Goal: Find specific fact: Find contact information

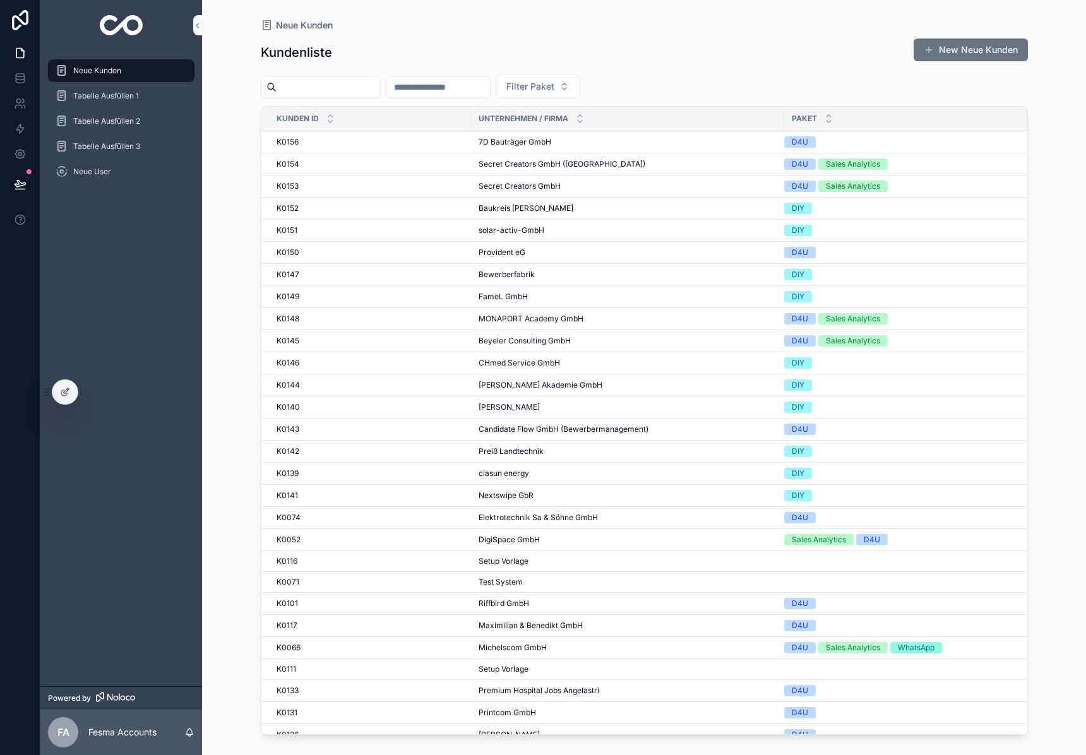
click at [327, 92] on input "scrollable content" at bounding box center [328, 87] width 104 height 18
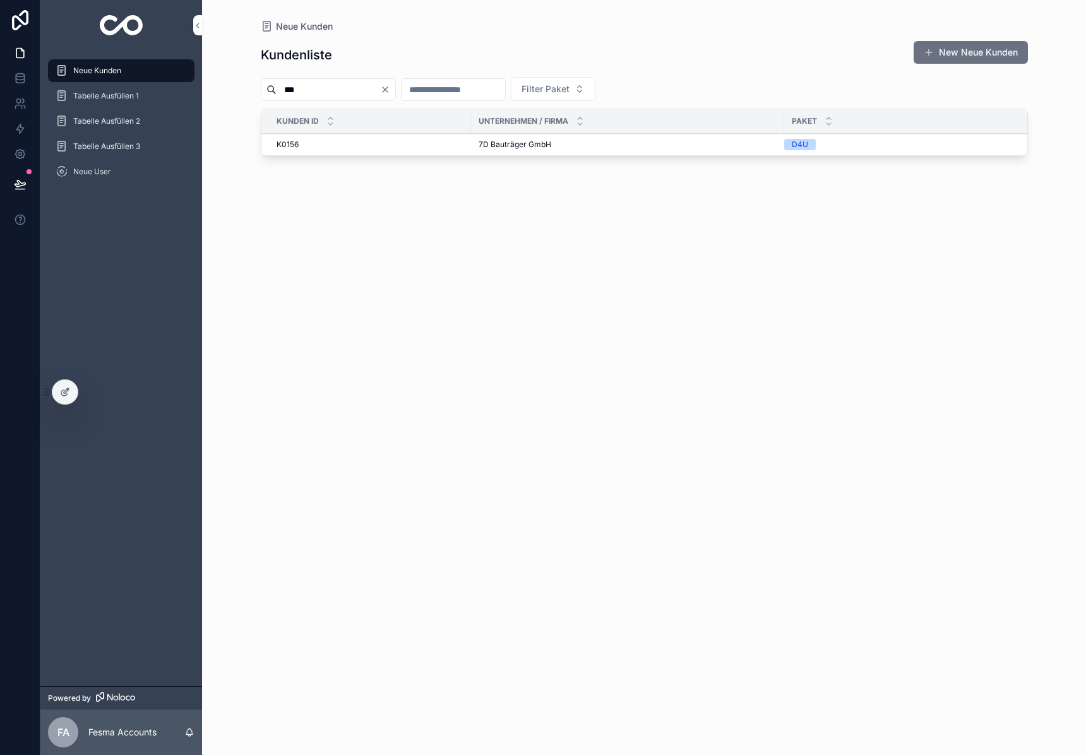
type input "***"
click at [517, 143] on span "7D Bauträger GmbH" at bounding box center [514, 144] width 73 height 10
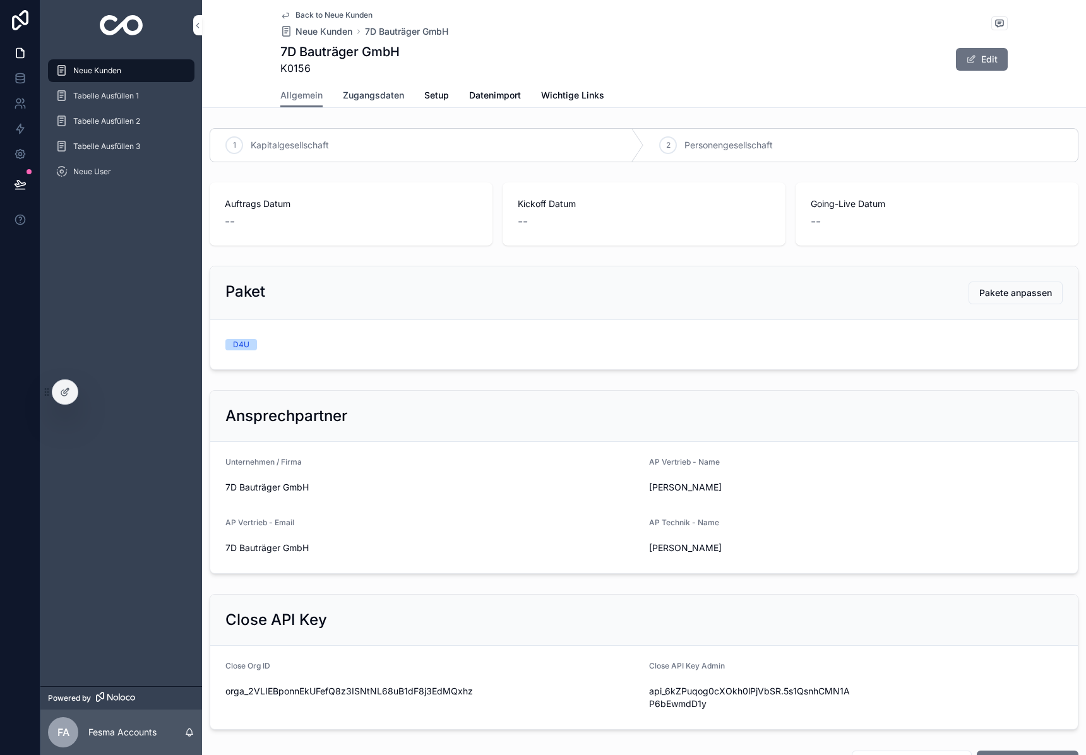
click at [367, 94] on span "Zugangsdaten" at bounding box center [373, 95] width 61 height 13
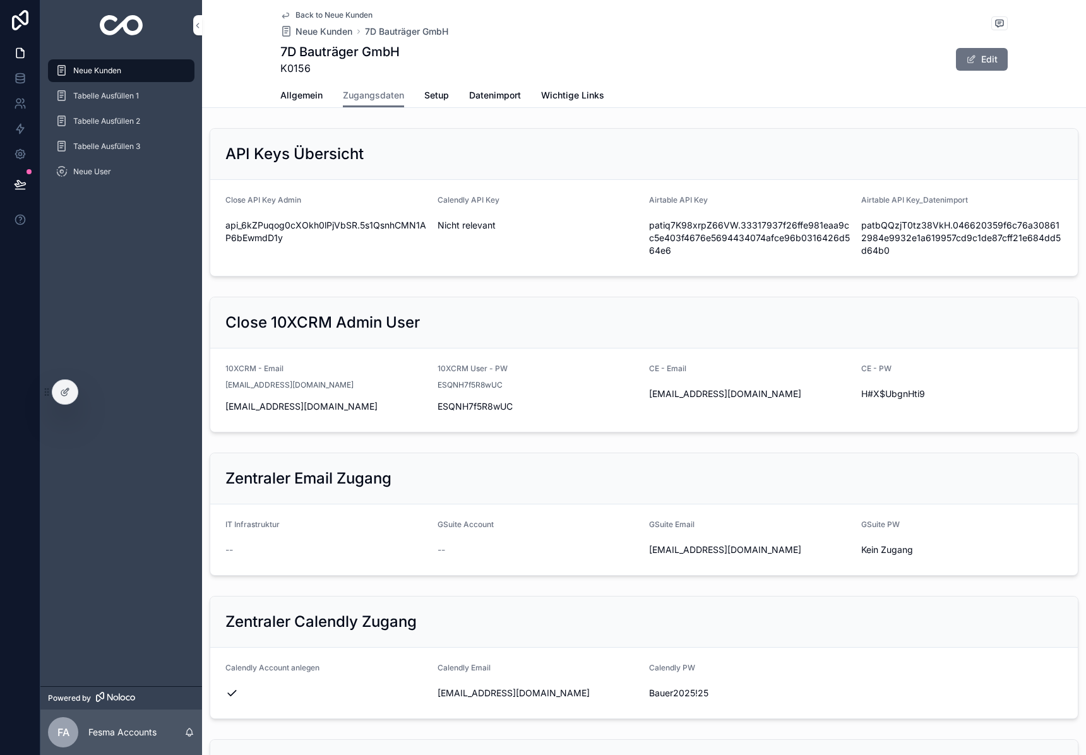
click at [271, 180] on form "Close API Key Admin api_6kZPuqog0cXOkh0lPjVbSR.5s1QsnhCMN1AP6bEwmdD1y Calendly …" at bounding box center [643, 228] width 867 height 96
click at [266, 225] on span "api_6kZPuqog0cXOkh0lPjVbSR.5s1QsnhCMN1AP6bEwmdD1y" at bounding box center [326, 231] width 202 height 25
copy div "api_6kZPuqog0cXOkh0lPjVbSR.5s1QsnhCMN1AP6bEwmdD1y"
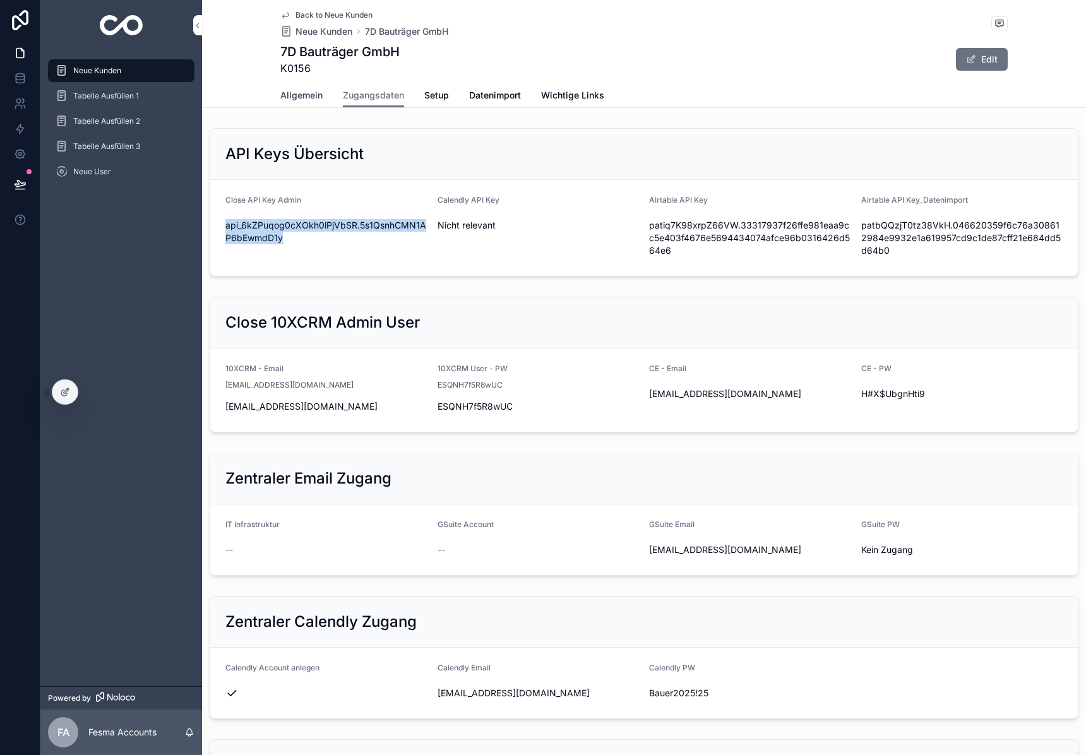
click at [302, 92] on span "Allgemein" at bounding box center [301, 95] width 42 height 13
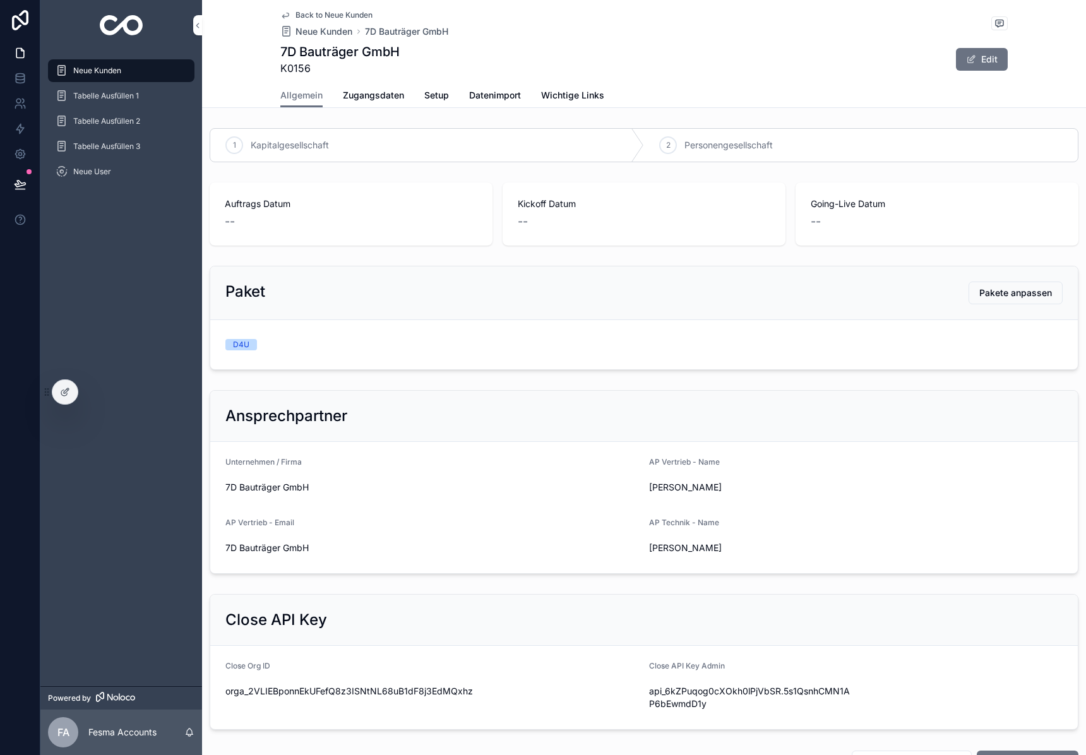
scroll to position [609, 0]
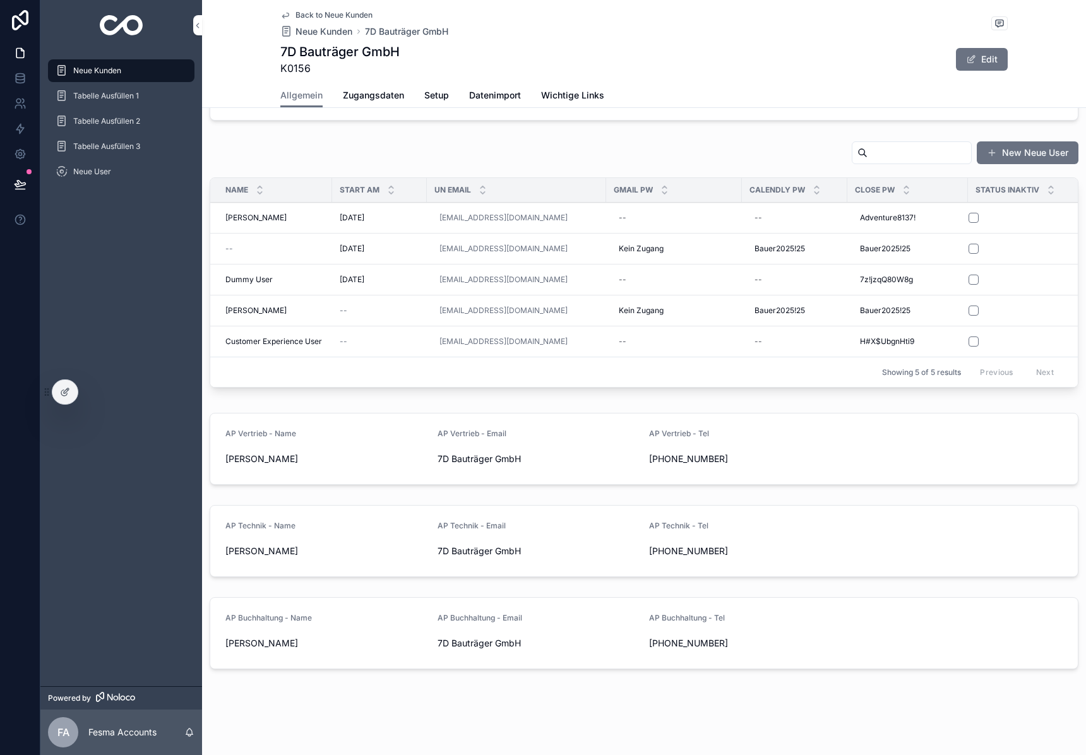
click at [280, 223] on td "[PERSON_NAME] [PERSON_NAME]" at bounding box center [271, 218] width 122 height 31
click at [252, 217] on span "[PERSON_NAME]" at bounding box center [255, 218] width 61 height 10
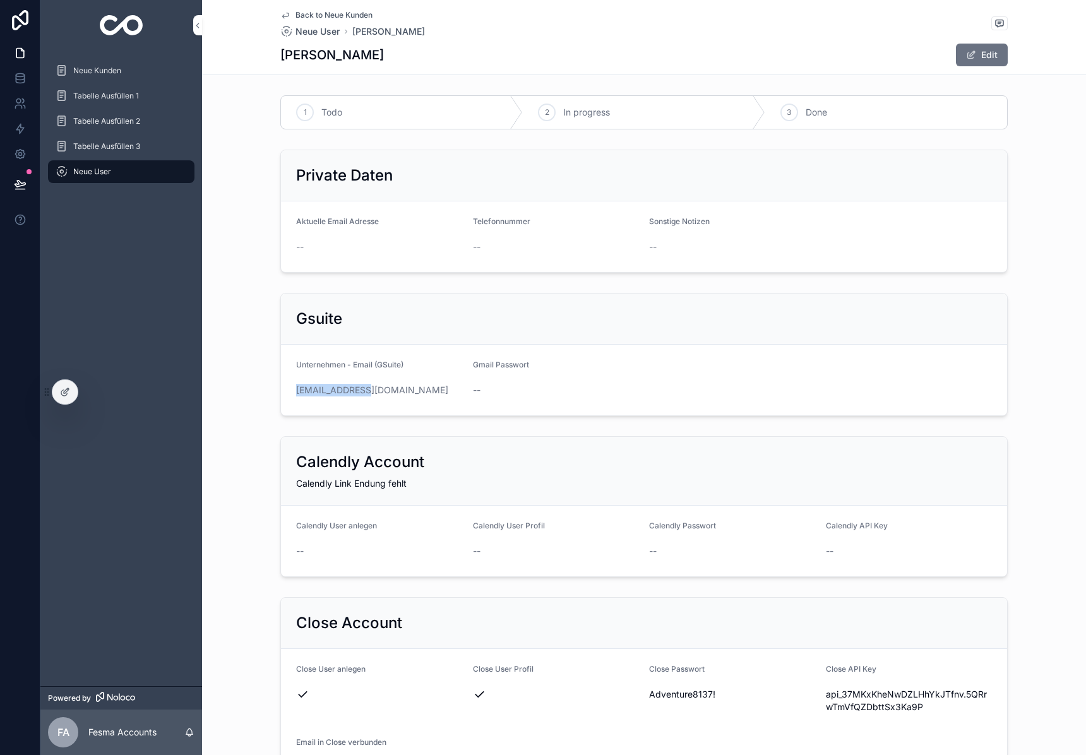
drag, startPoint x: 384, startPoint y: 387, endPoint x: 876, endPoint y: 240, distance: 513.2
click at [267, 384] on div "Gsuite Unternehmen - Email (GSuite) [EMAIL_ADDRESS][DOMAIN_NAME] Gmail Passwort…" at bounding box center [644, 354] width 884 height 133
copy link "[EMAIL_ADDRESS][DOMAIN_NAME]"
click at [680, 694] on span "Adventure8137!" at bounding box center [732, 694] width 167 height 13
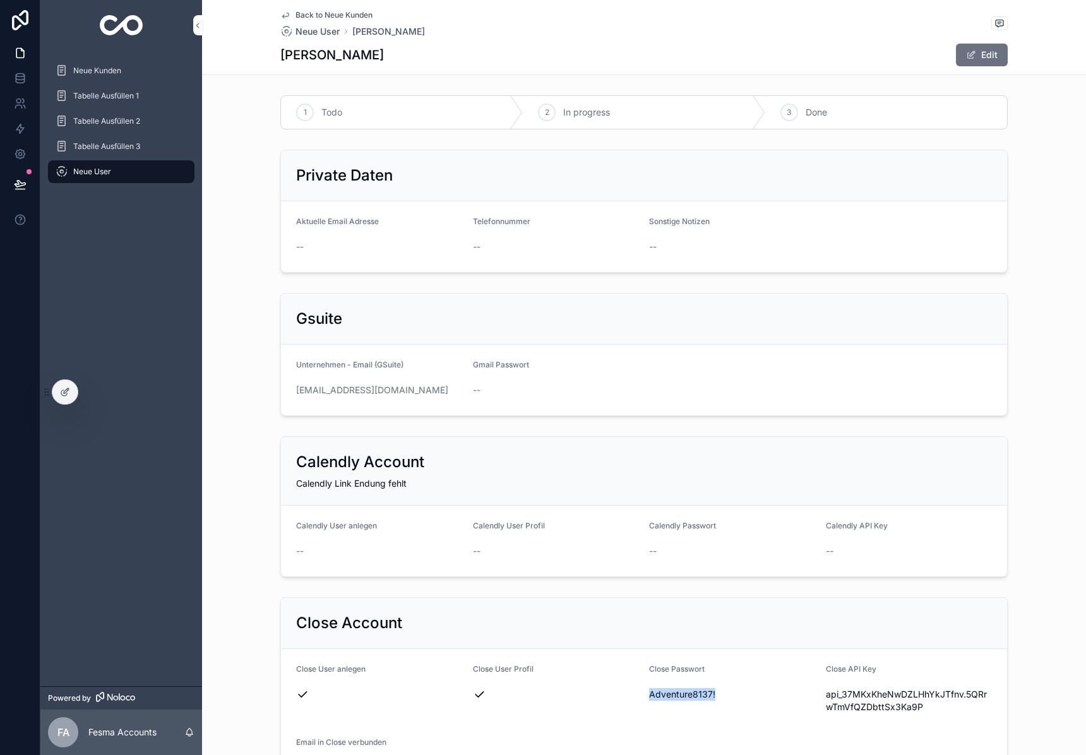
click at [680, 694] on span "Adventure8137!" at bounding box center [732, 694] width 167 height 13
copy span "Adventure8137!"
drag, startPoint x: 383, startPoint y: 387, endPoint x: 274, endPoint y: 388, distance: 109.2
click at [274, 388] on div "Gsuite Unternehmen - Email (GSuite) [EMAIL_ADDRESS][DOMAIN_NAME] Gmail Passwort…" at bounding box center [644, 354] width 884 height 133
copy link "[EMAIL_ADDRESS][DOMAIN_NAME]"
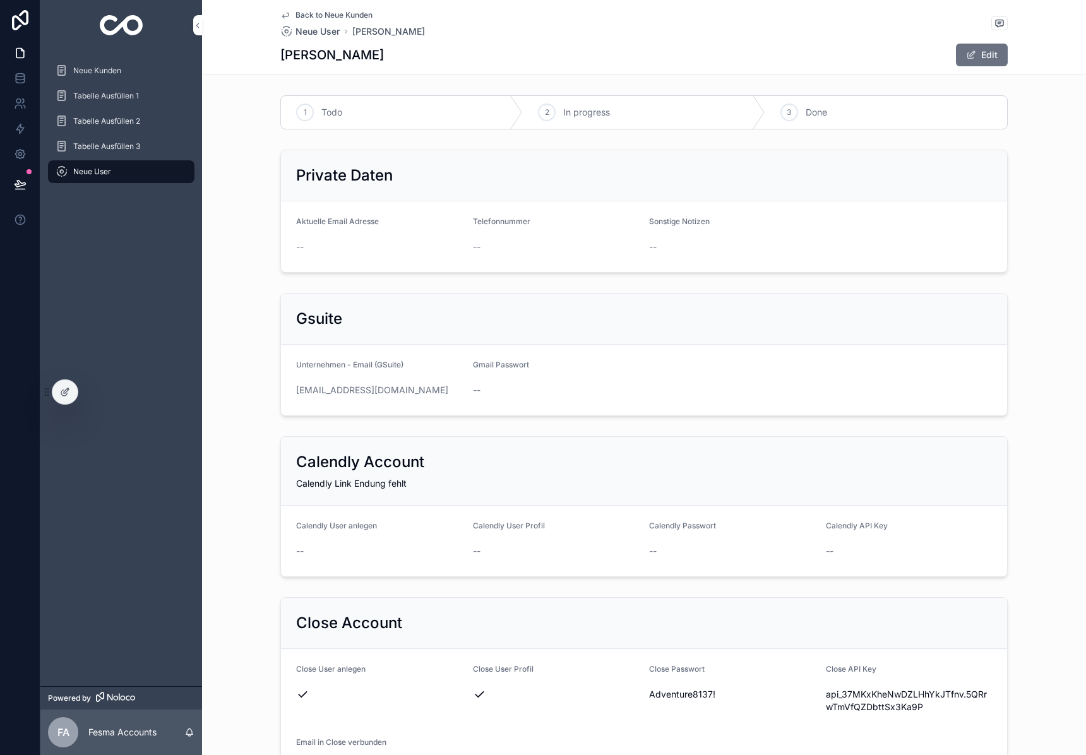
click at [685, 689] on span "Adventure8137!" at bounding box center [732, 694] width 167 height 13
copy span "Adventure8137!"
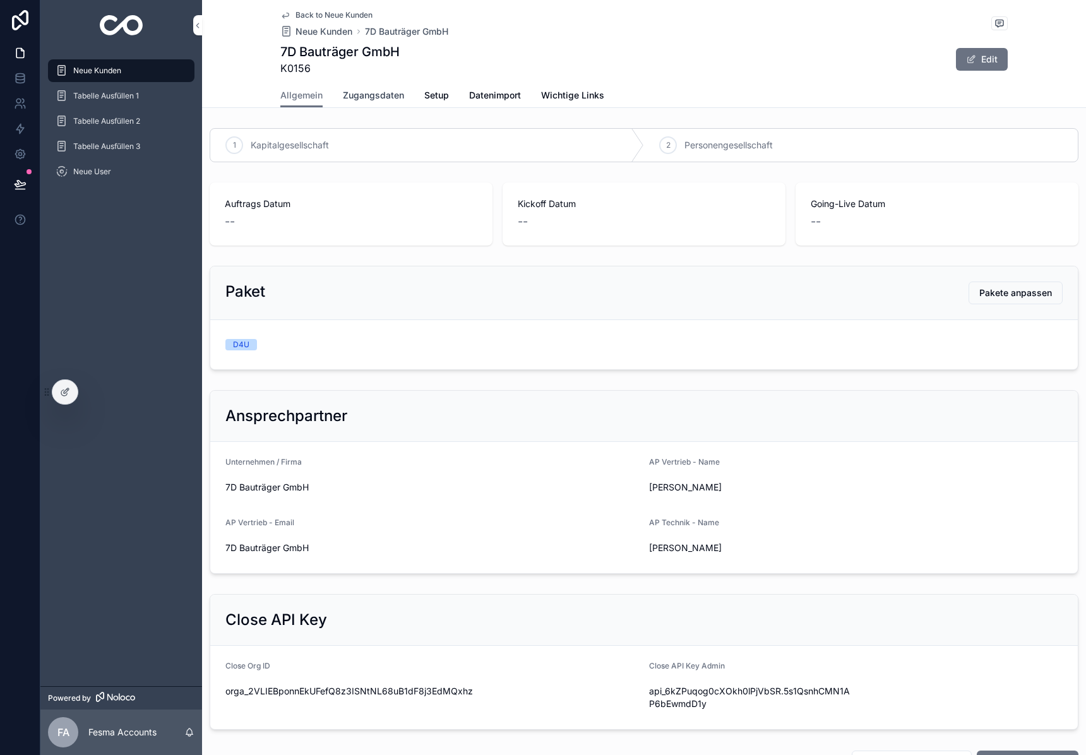
click at [367, 94] on span "Zugangsdaten" at bounding box center [373, 95] width 61 height 13
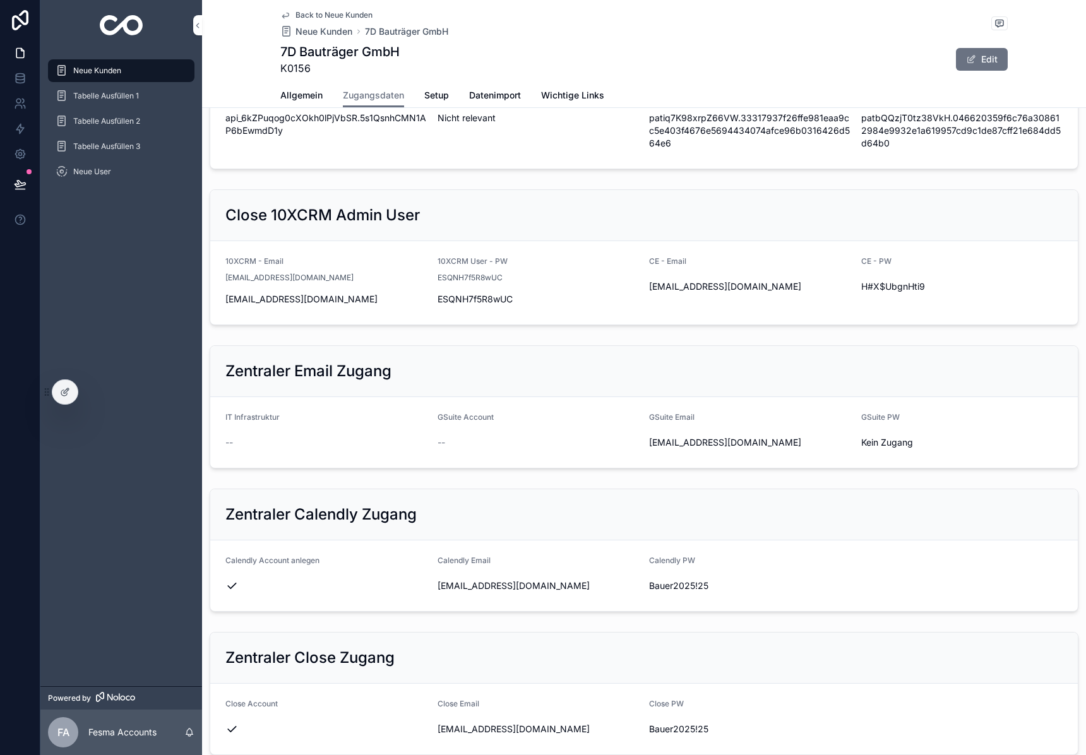
scroll to position [110, 0]
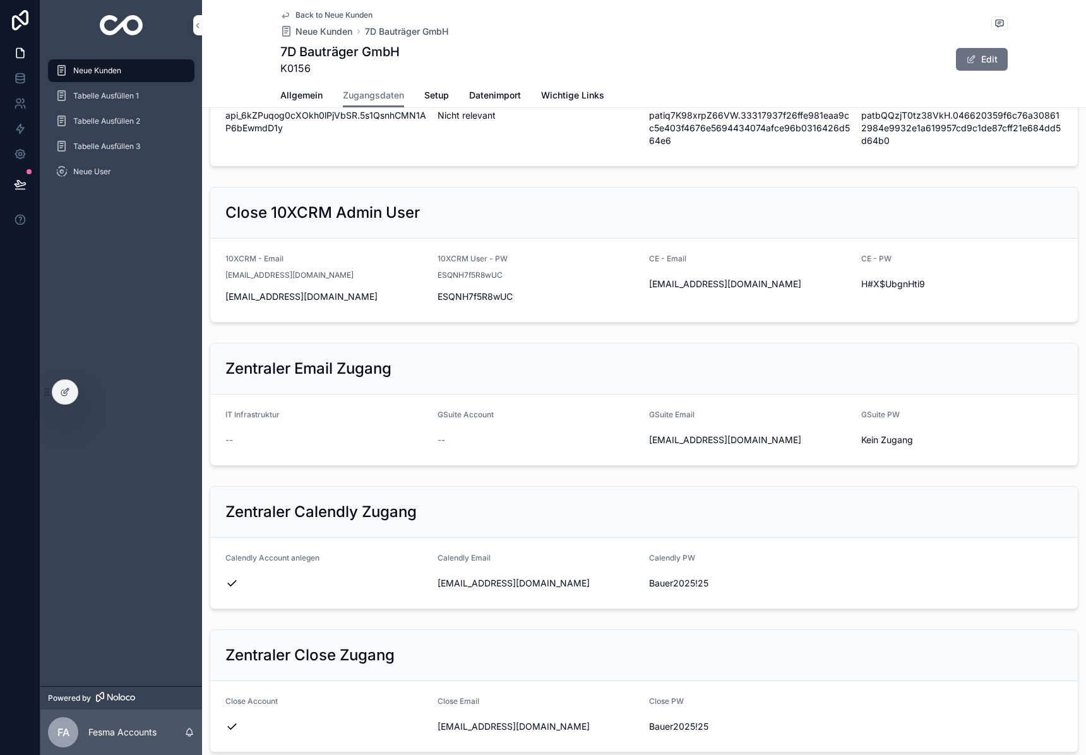
click at [475, 604] on form "Calendly Account anlegen Calendly Email [EMAIL_ADDRESS][DOMAIN_NAME] [GEOGRAPHI…" at bounding box center [643, 573] width 867 height 71
click at [477, 588] on span "[EMAIL_ADDRESS][DOMAIN_NAME]" at bounding box center [538, 583] width 202 height 13
copy div "[EMAIL_ADDRESS][DOMAIN_NAME]"
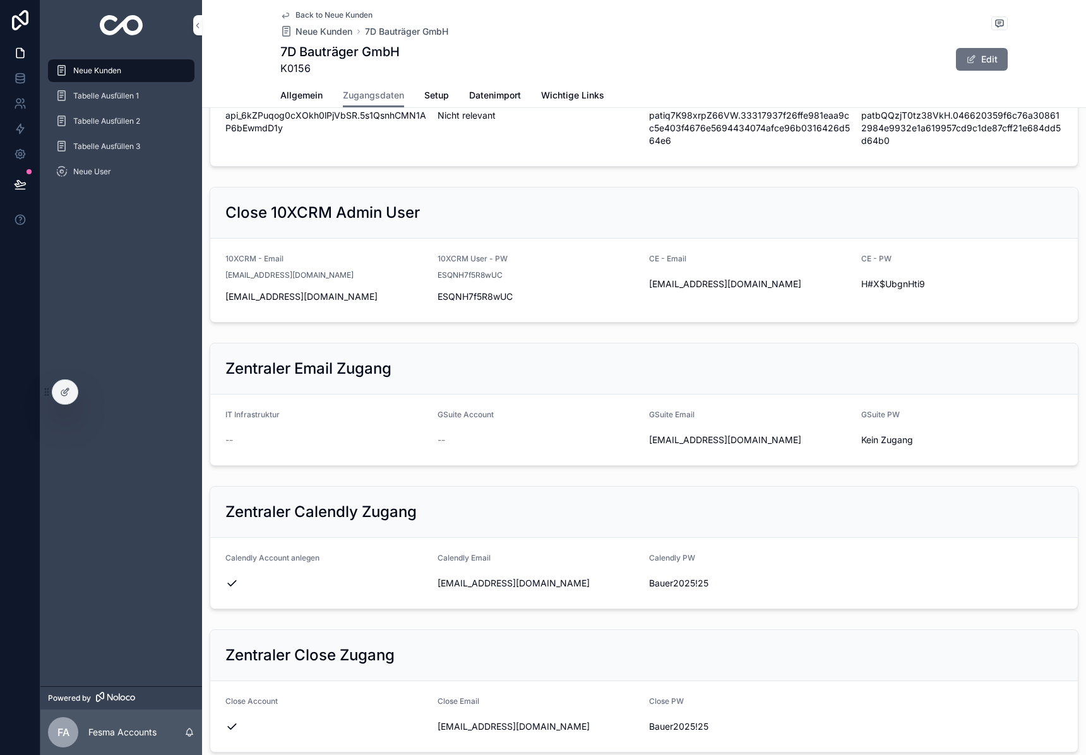
click at [687, 582] on span "Bauer2025!25" at bounding box center [750, 583] width 202 height 13
copy div "Bauer2025!25"
click at [281, 78] on div "Back to Neue Kunden Neue Kunden 7D Bauträger GmbH 7D Bauträger GmbH K0156 Edit" at bounding box center [643, 41] width 727 height 83
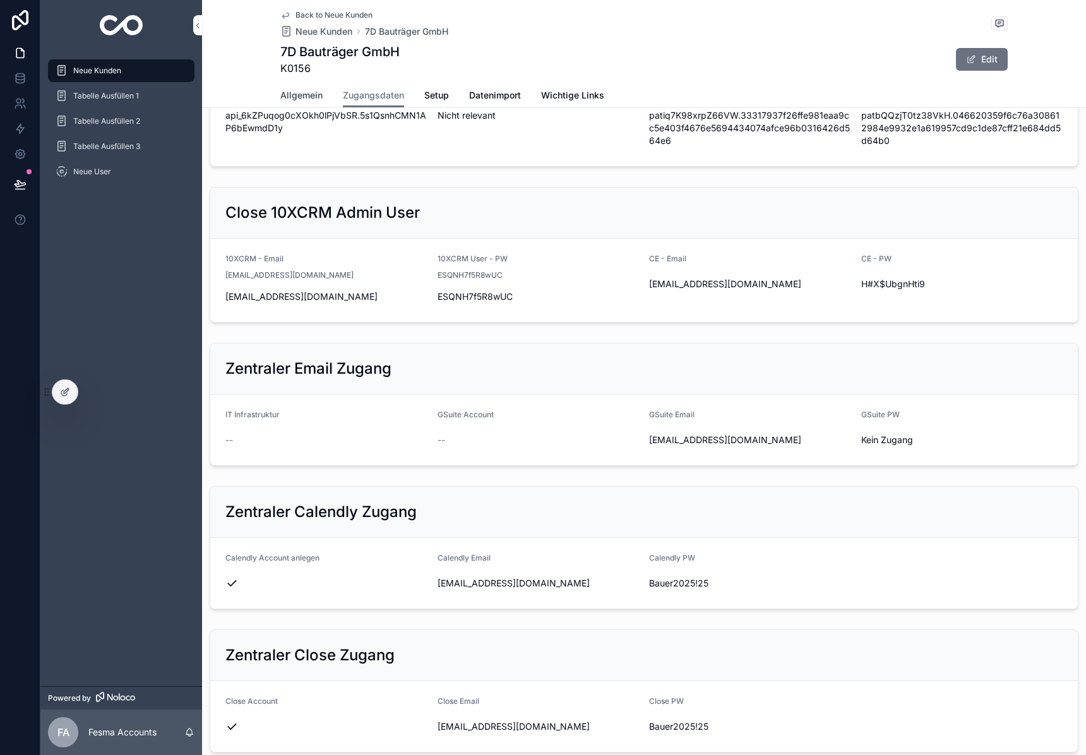
click at [301, 92] on span "Allgemein" at bounding box center [301, 95] width 42 height 13
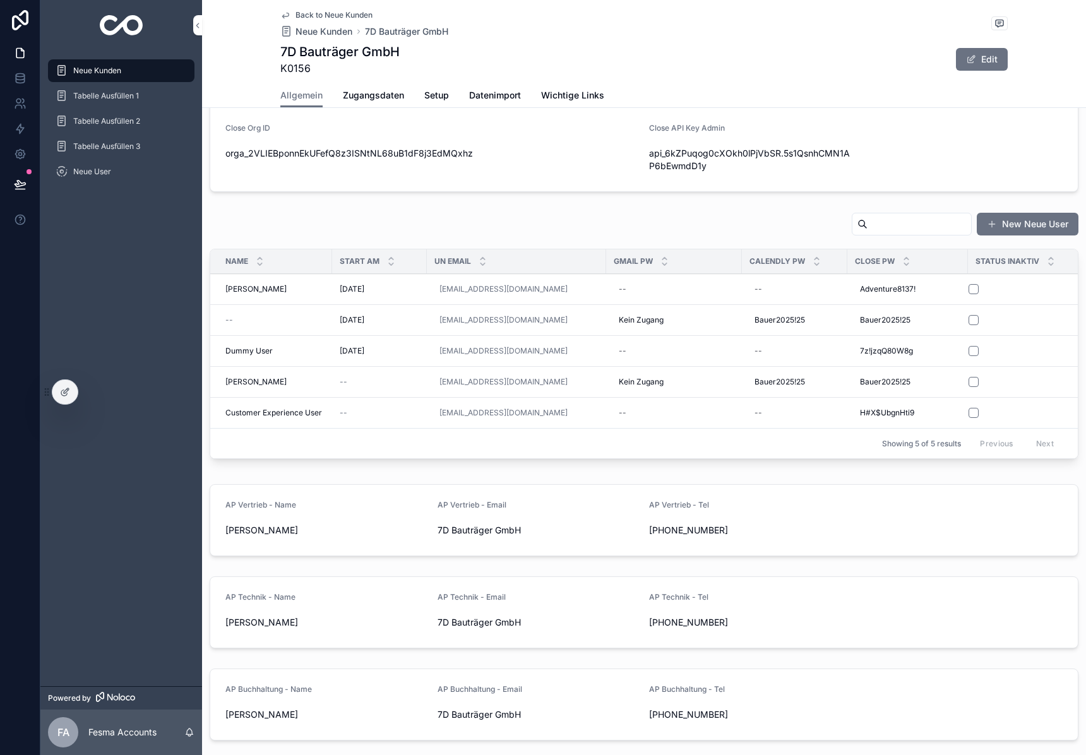
scroll to position [609, 0]
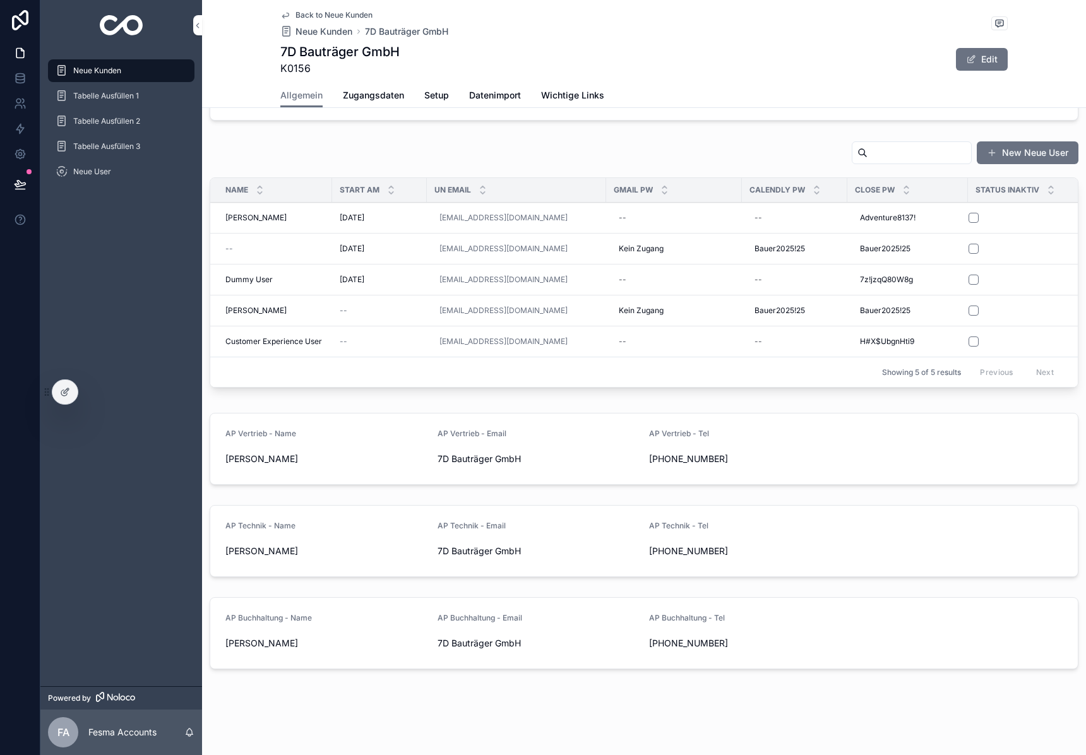
click at [258, 213] on span "[PERSON_NAME]" at bounding box center [255, 218] width 61 height 10
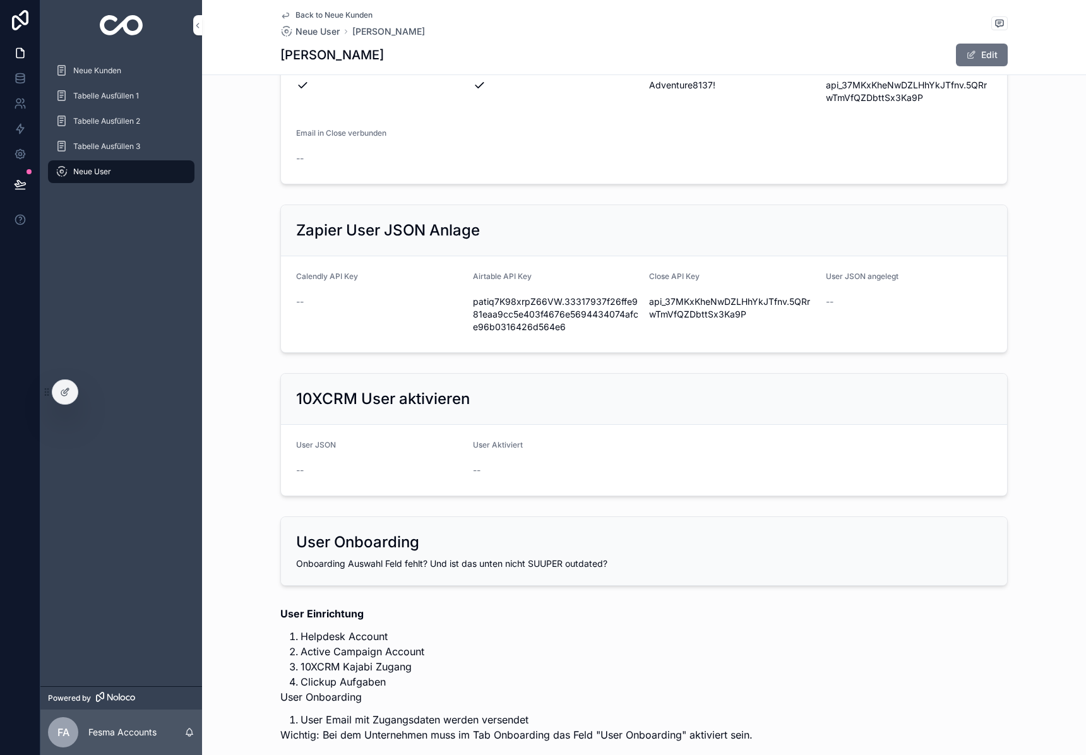
click at [256, 213] on div "Zapier User JSON Anlage Calendly API Key -- Airtable API Key patiq7K98xrpZ66VW.…" at bounding box center [644, 278] width 884 height 158
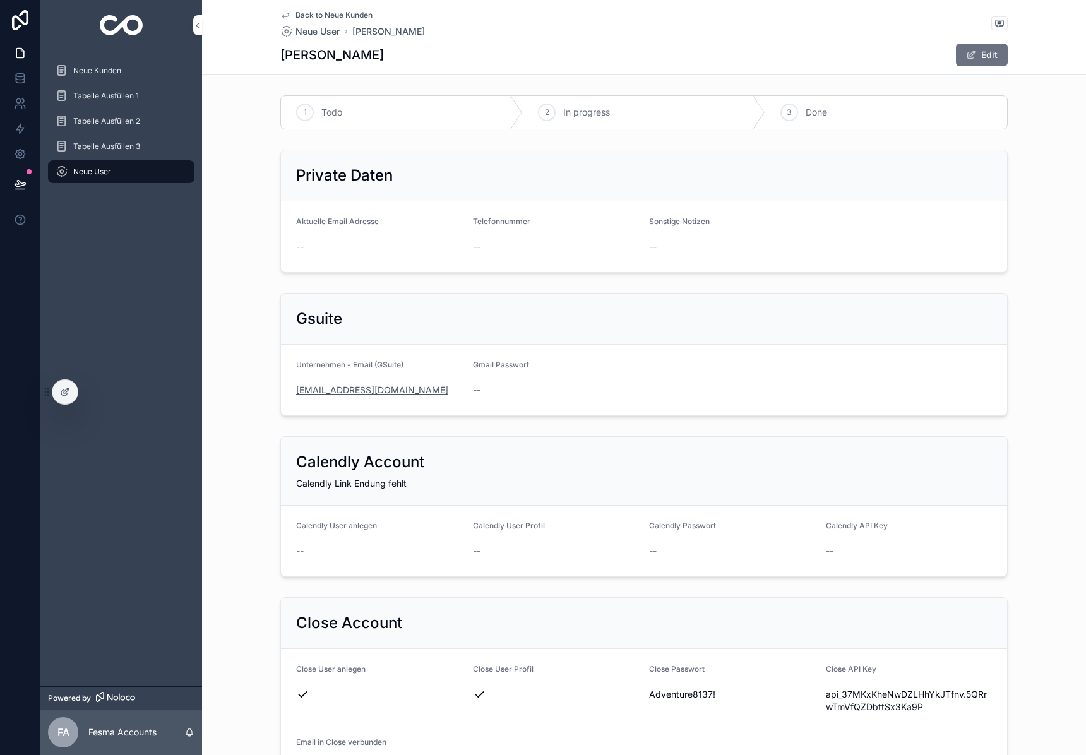
drag, startPoint x: 381, startPoint y: 392, endPoint x: 297, endPoint y: 389, distance: 83.4
drag, startPoint x: 285, startPoint y: 395, endPoint x: 788, endPoint y: 304, distance: 510.5
click at [399, 391] on form "Unternehmen - Email (GSuite) [EMAIL_ADDRESS][DOMAIN_NAME] Gmail Passwort --" at bounding box center [644, 380] width 726 height 71
copy link "[EMAIL_ADDRESS][DOMAIN_NAME]"
click at [686, 692] on span "Adventure8137!" at bounding box center [732, 694] width 167 height 13
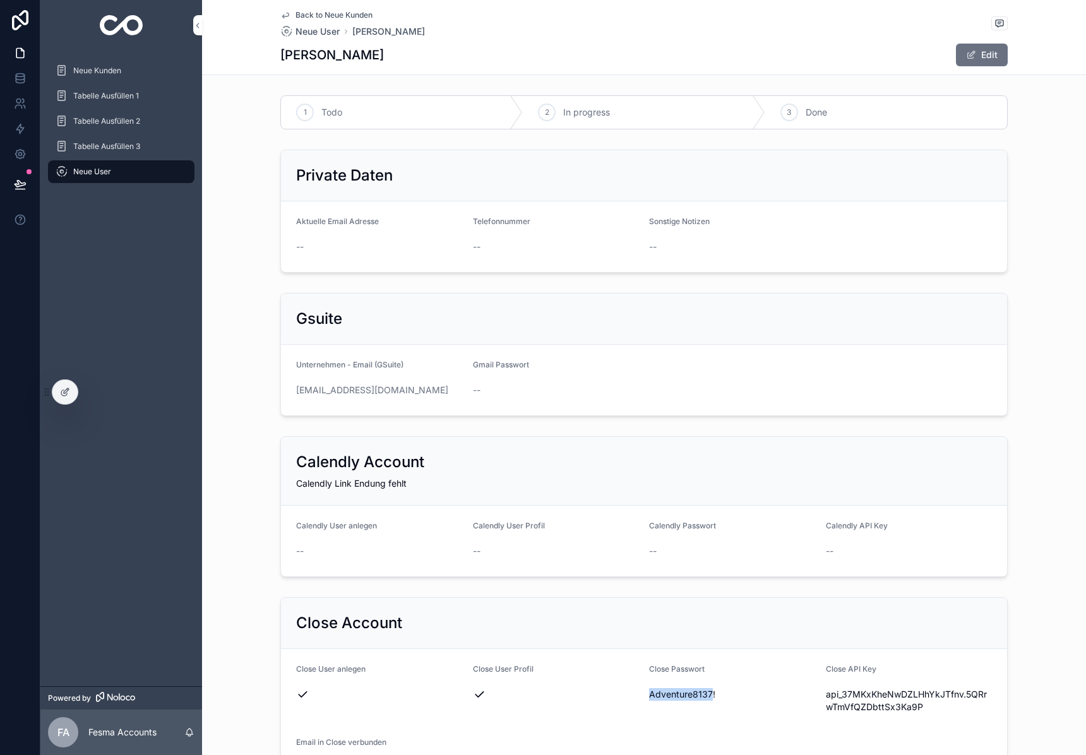
click at [686, 692] on span "Adventure8137!" at bounding box center [732, 694] width 167 height 13
copy span "Adventure8137!"
drag, startPoint x: 376, startPoint y: 392, endPoint x: 361, endPoint y: 379, distance: 19.7
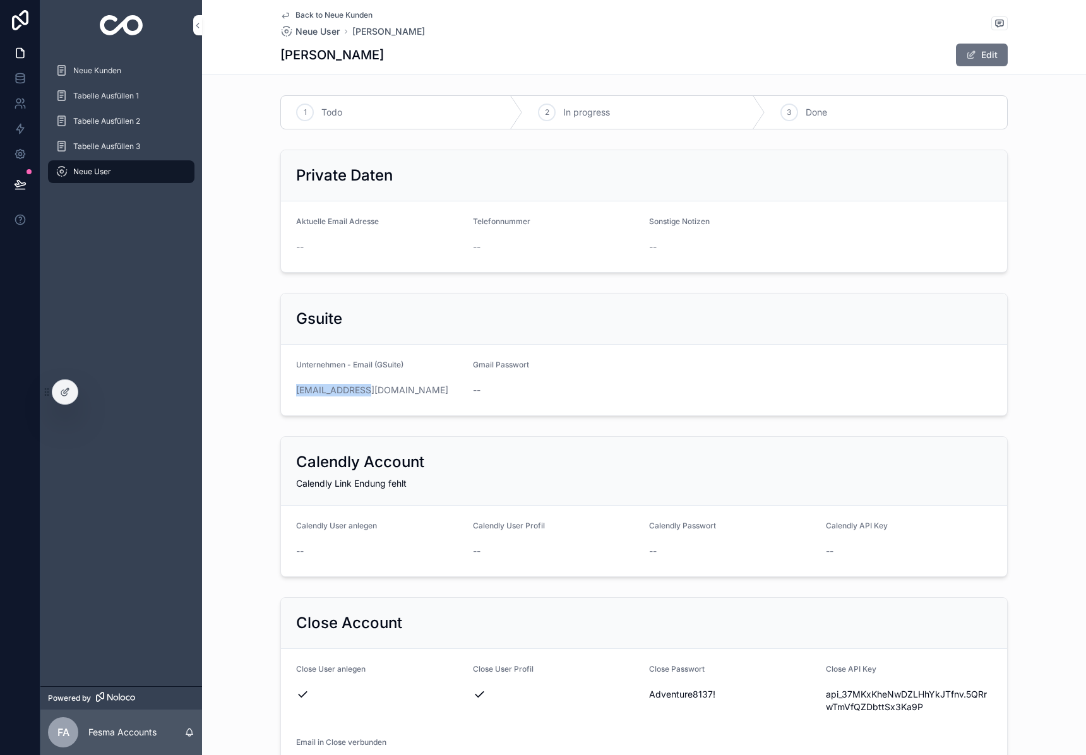
click at [282, 391] on form "Unternehmen - Email (GSuite) [EMAIL_ADDRESS][DOMAIN_NAME] Gmail Passwort --" at bounding box center [644, 380] width 726 height 71
copy link "[EMAIL_ADDRESS][DOMAIN_NAME]"
click at [688, 688] on span "Adventure8137!" at bounding box center [732, 694] width 167 height 13
click at [687, 689] on span "Adventure8137!" at bounding box center [732, 694] width 167 height 13
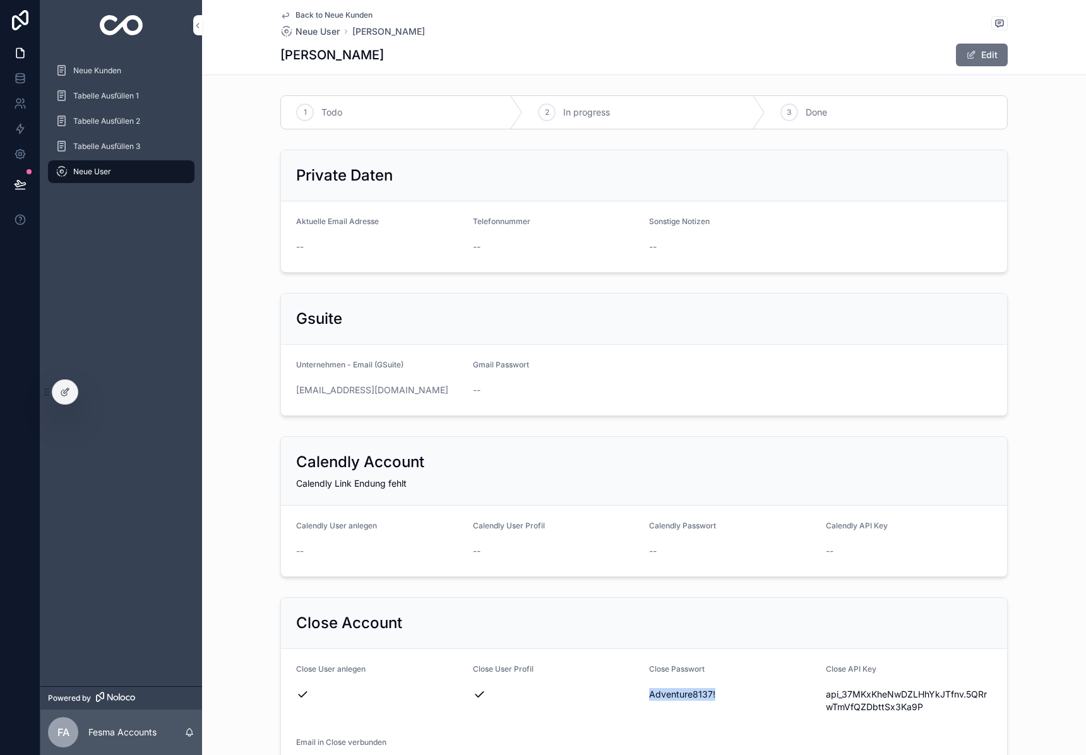
click at [687, 689] on span "Adventure8137!" at bounding box center [732, 694] width 167 height 13
click at [118, 27] on img "scrollable content" at bounding box center [122, 25] width 44 height 20
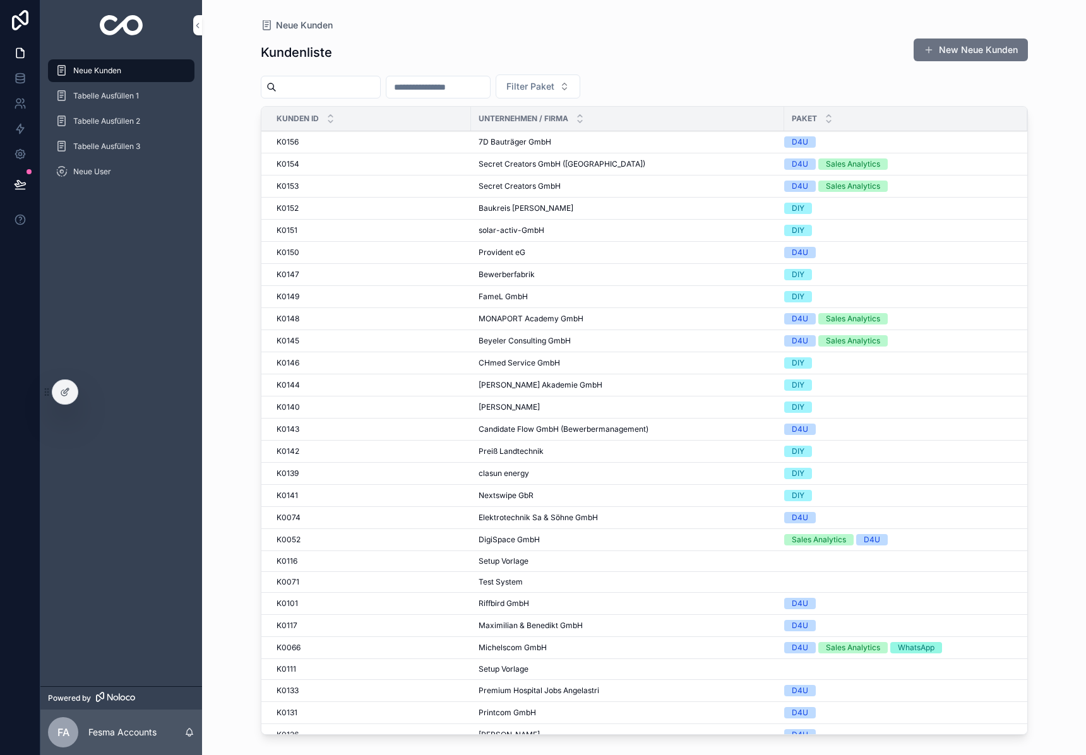
click at [365, 97] on div "scrollable content" at bounding box center [321, 87] width 120 height 23
click at [370, 88] on input "scrollable content" at bounding box center [328, 87] width 104 height 18
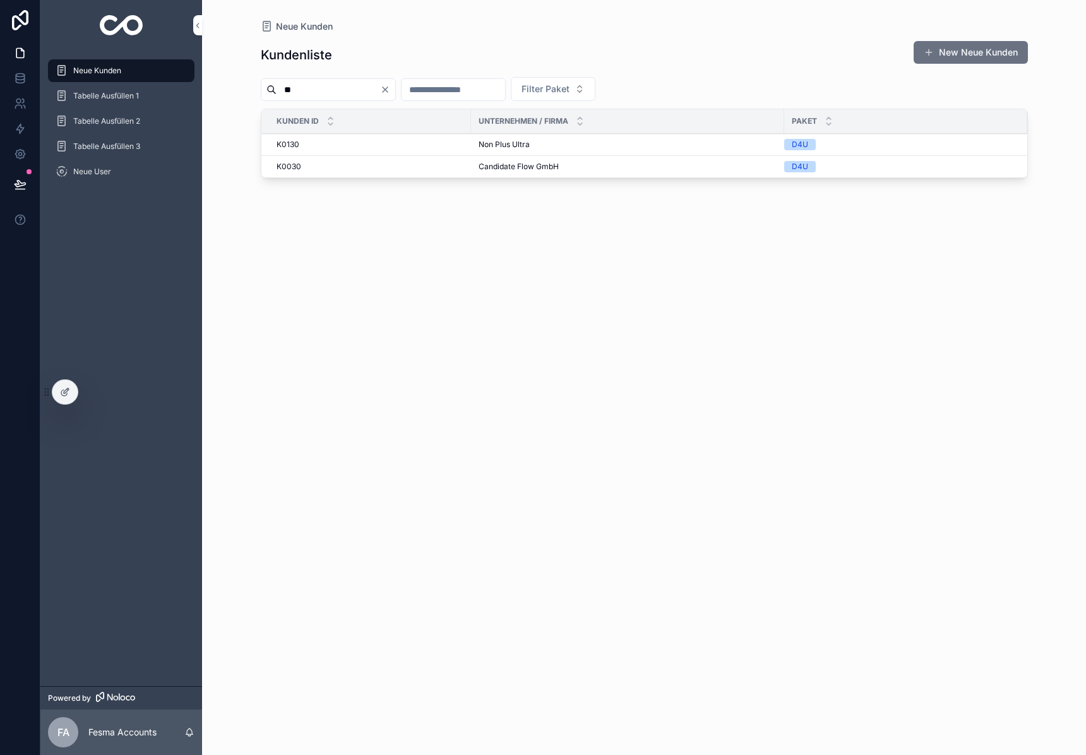
type input "**"
click at [540, 163] on span "Candidate Flow GmbH" at bounding box center [518, 167] width 80 height 10
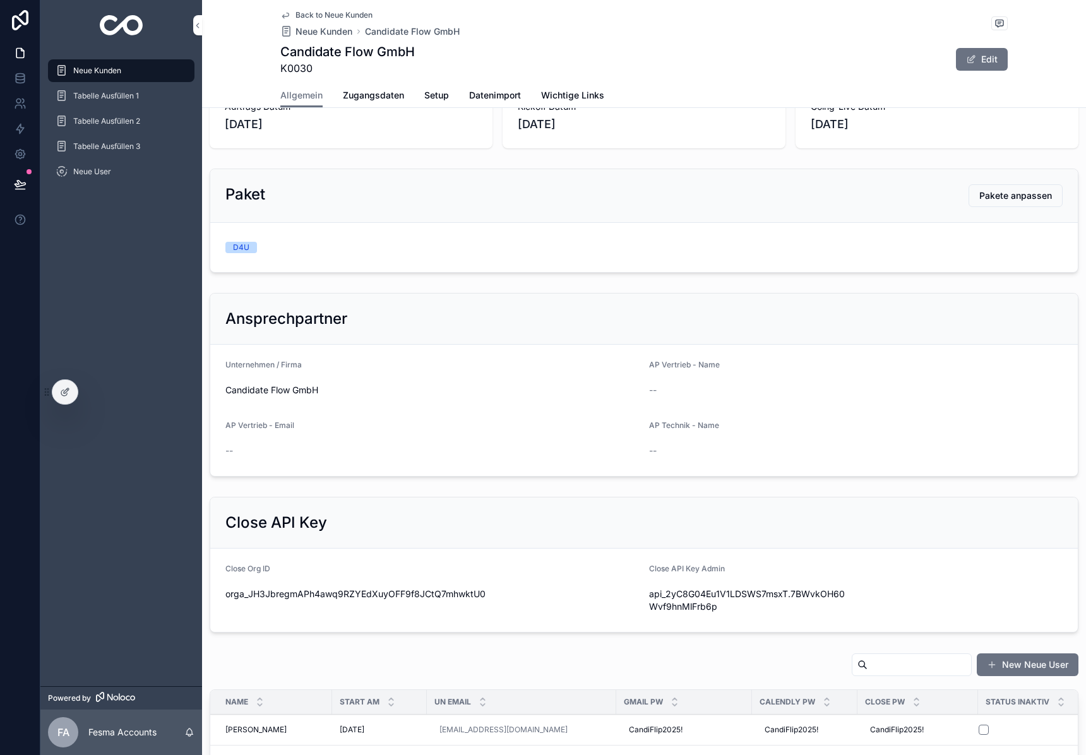
scroll to position [478, 0]
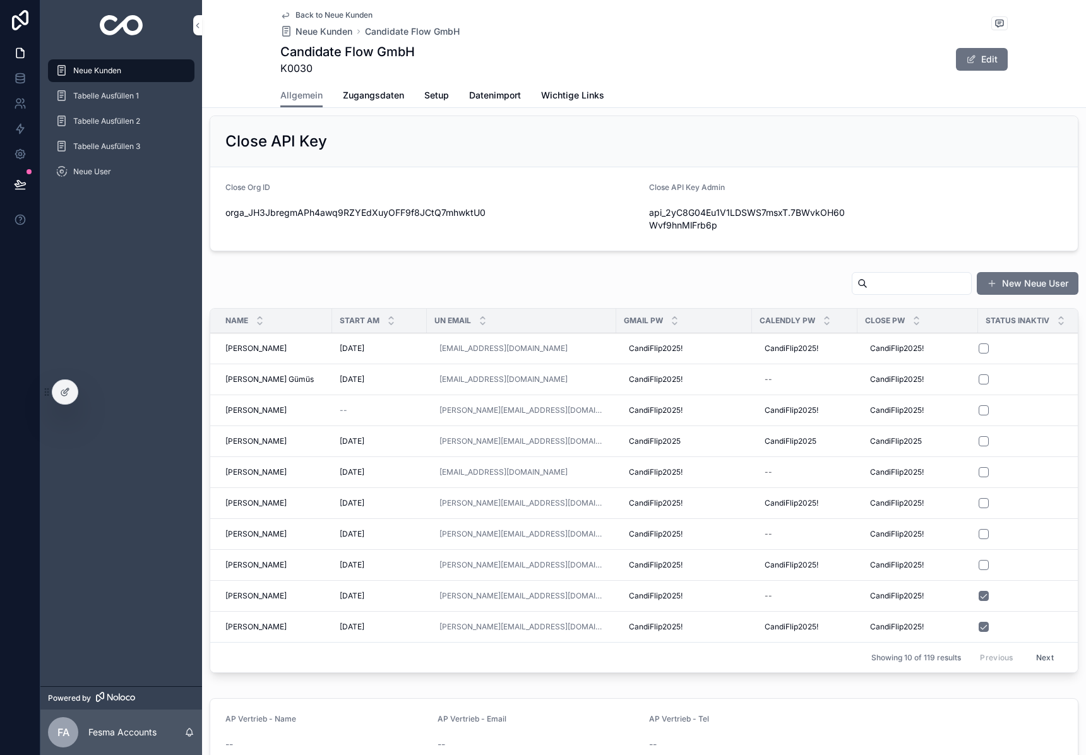
click at [882, 282] on input "scrollable content" at bounding box center [919, 284] width 104 height 18
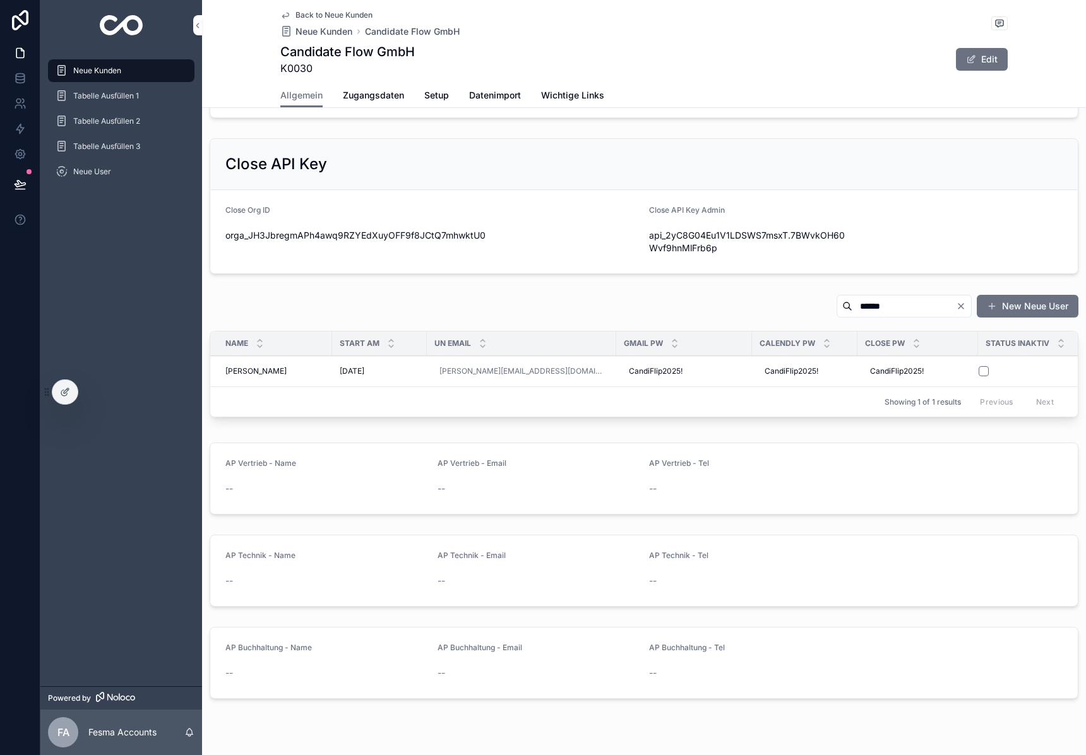
scroll to position [478, 0]
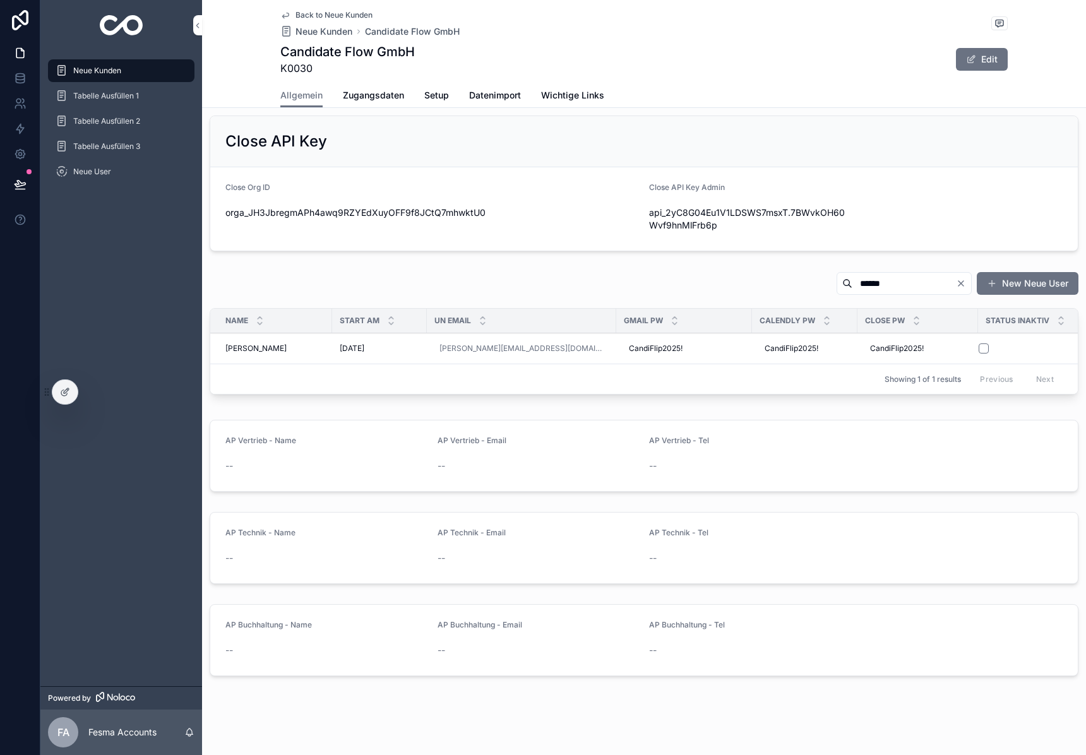
type input "******"
click at [261, 347] on span "[PERSON_NAME]" at bounding box center [255, 348] width 61 height 10
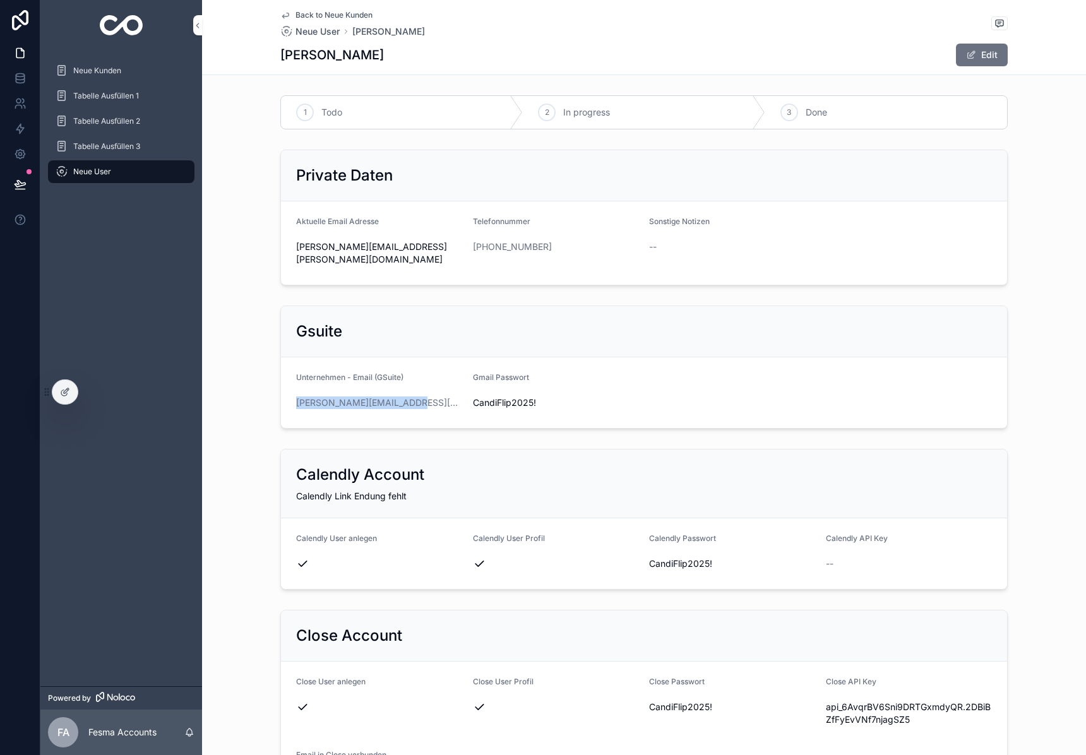
drag, startPoint x: 423, startPoint y: 383, endPoint x: 429, endPoint y: 386, distance: 6.5
click at [429, 396] on div "[PERSON_NAME][EMAIL_ADDRESS][DOMAIN_NAME]" at bounding box center [379, 402] width 167 height 13
click at [504, 398] on div "CandiFlip2025!" at bounding box center [556, 403] width 167 height 20
click at [518, 396] on span "CandiFlip2025!" at bounding box center [556, 402] width 167 height 13
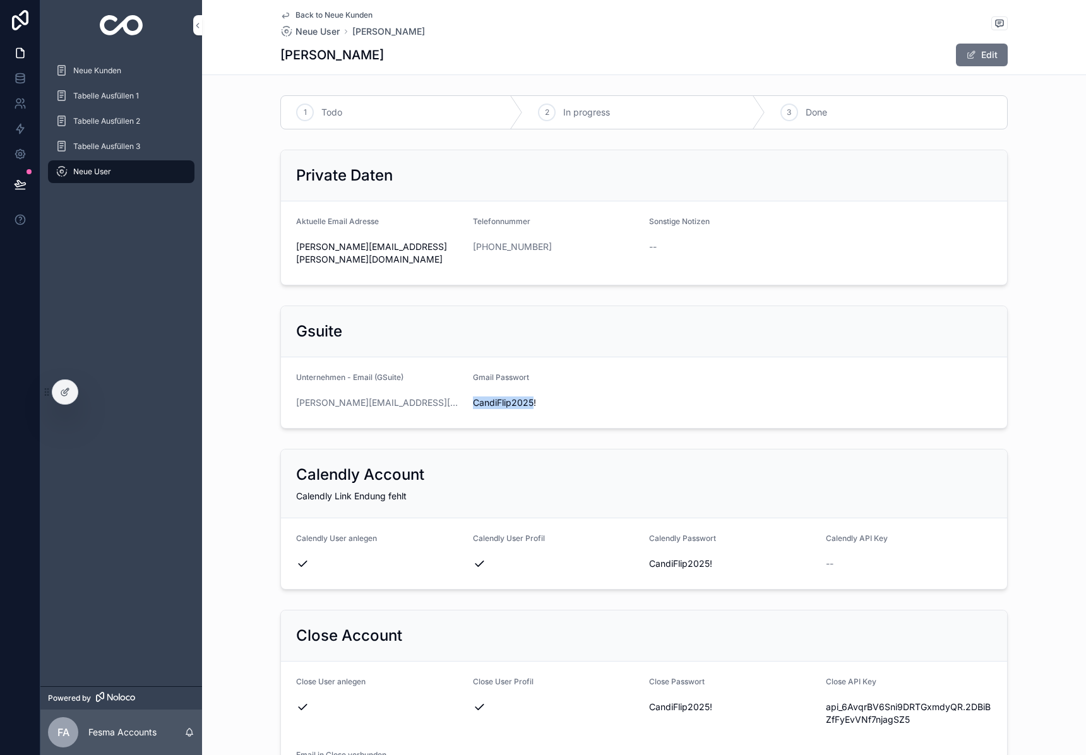
click at [518, 396] on span "CandiFlip2025!" at bounding box center [556, 402] width 167 height 13
click at [89, 33] on link "scrollable content" at bounding box center [121, 25] width 146 height 20
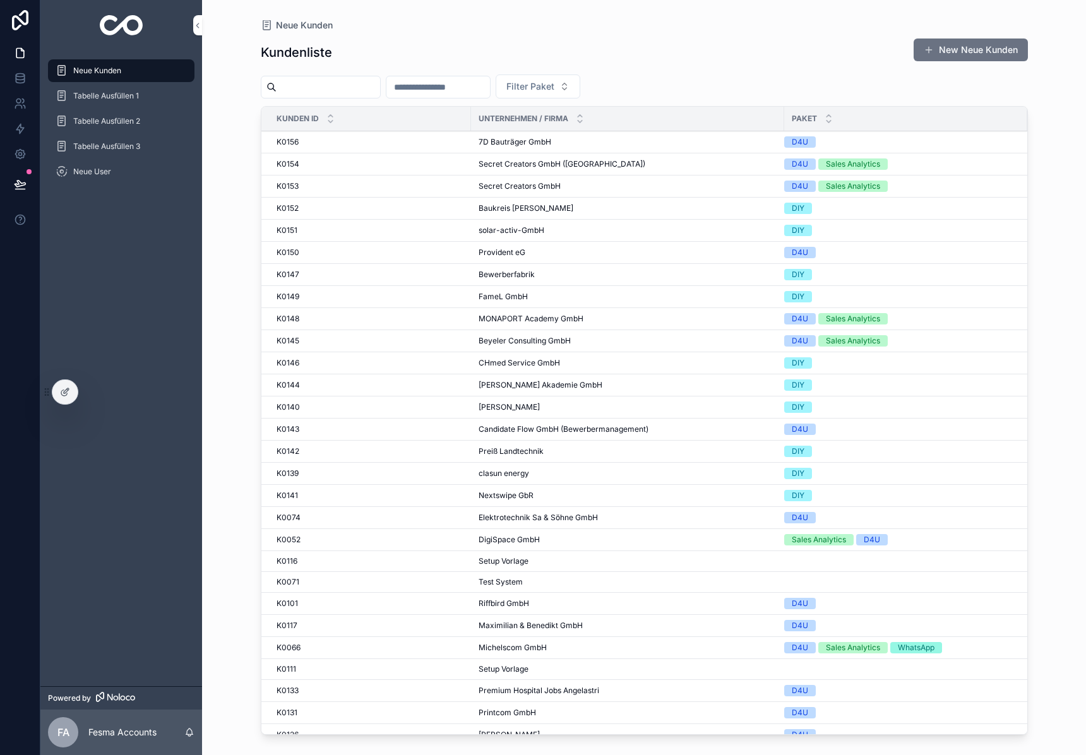
click at [110, 29] on img "scrollable content" at bounding box center [122, 25] width 44 height 20
click at [300, 89] on input "scrollable content" at bounding box center [328, 87] width 104 height 18
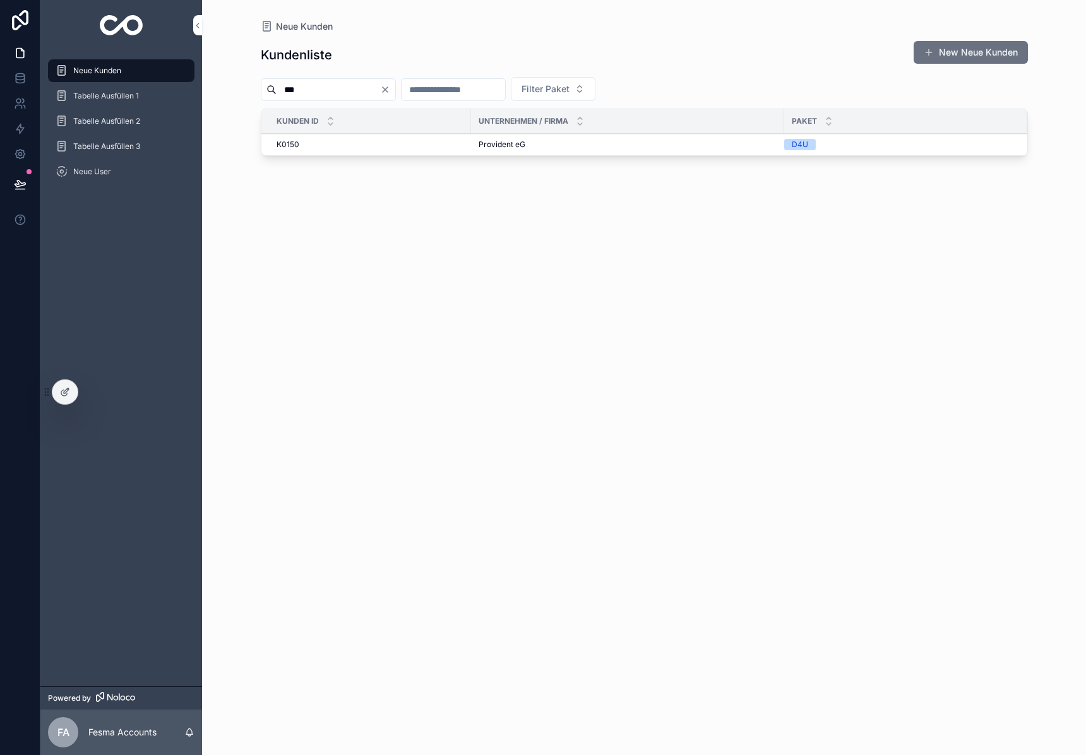
type input "***"
click at [510, 146] on span "Provident eG" at bounding box center [501, 144] width 47 height 10
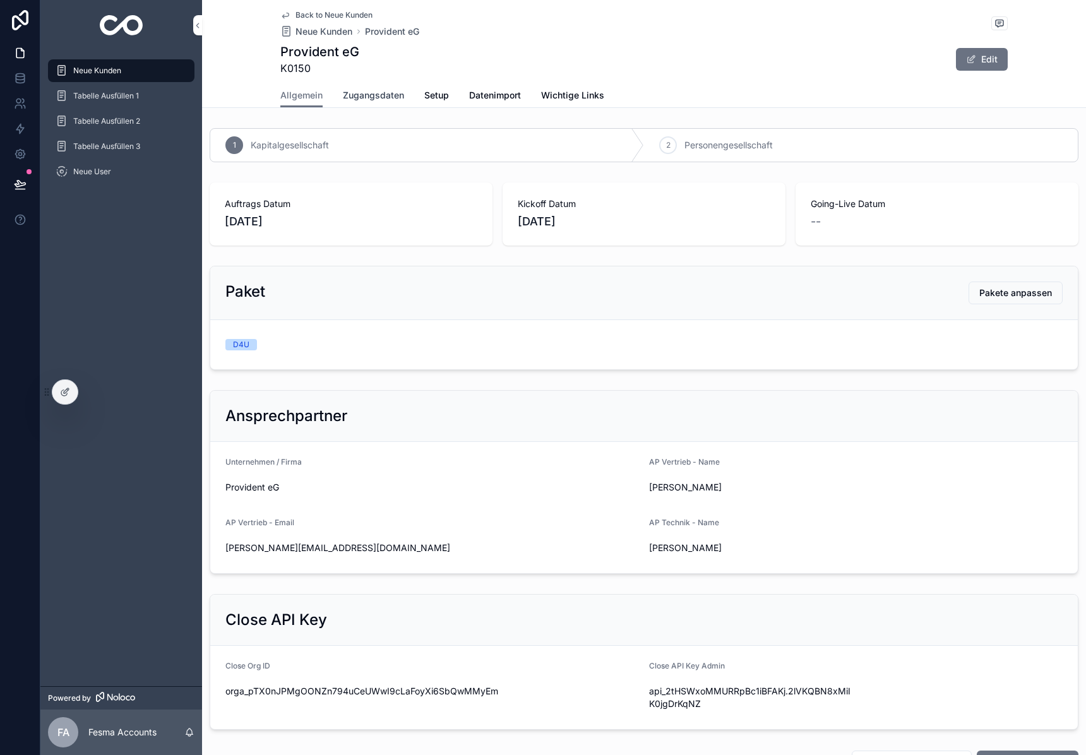
click at [382, 93] on span "Zugangsdaten" at bounding box center [373, 95] width 61 height 13
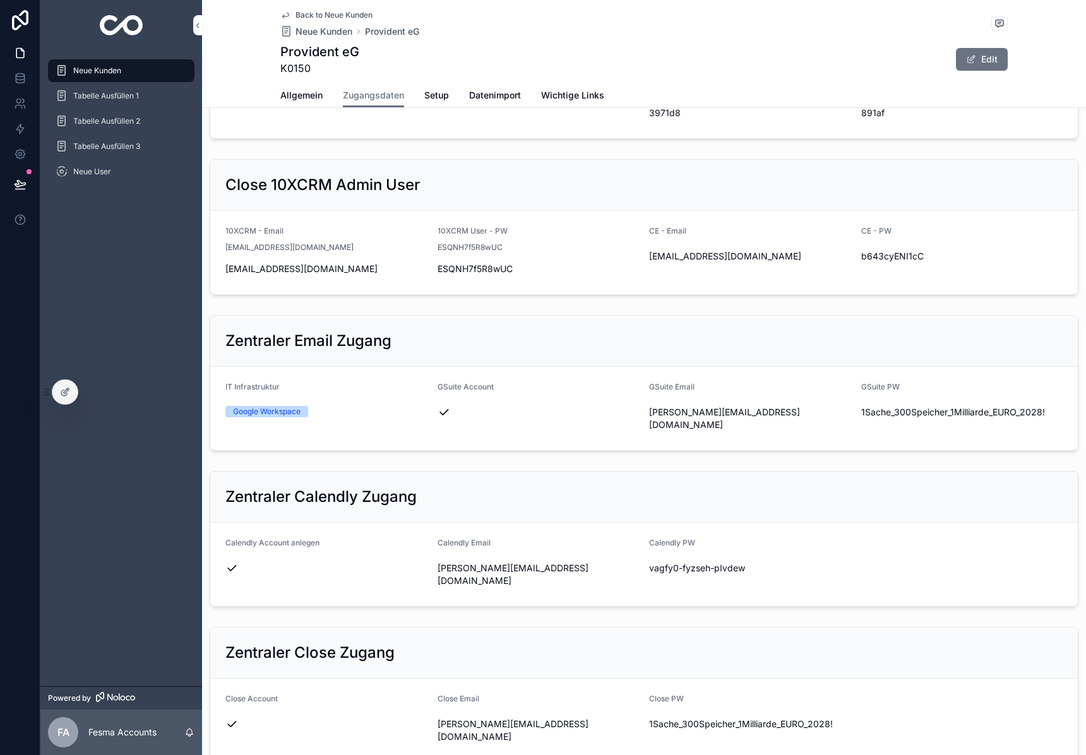
scroll to position [328, 0]
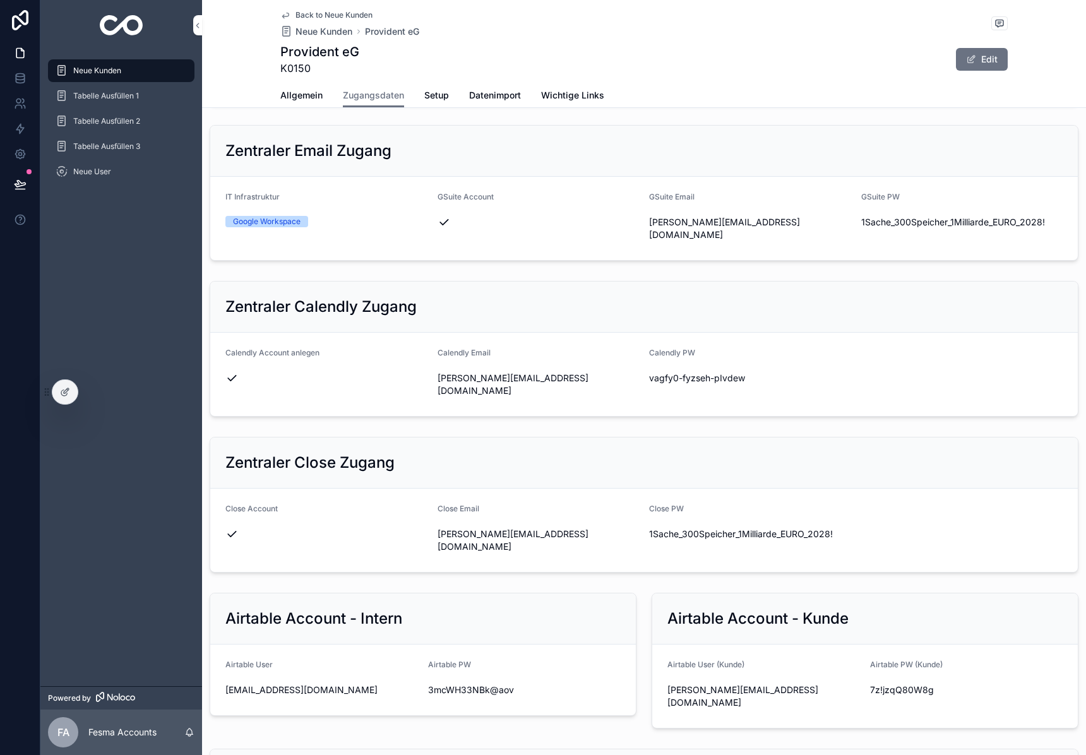
click at [733, 684] on span "[PERSON_NAME][EMAIL_ADDRESS][DOMAIN_NAME]" at bounding box center [763, 696] width 193 height 25
click at [905, 684] on span "7z!jzqQ80W8g" at bounding box center [966, 690] width 193 height 13
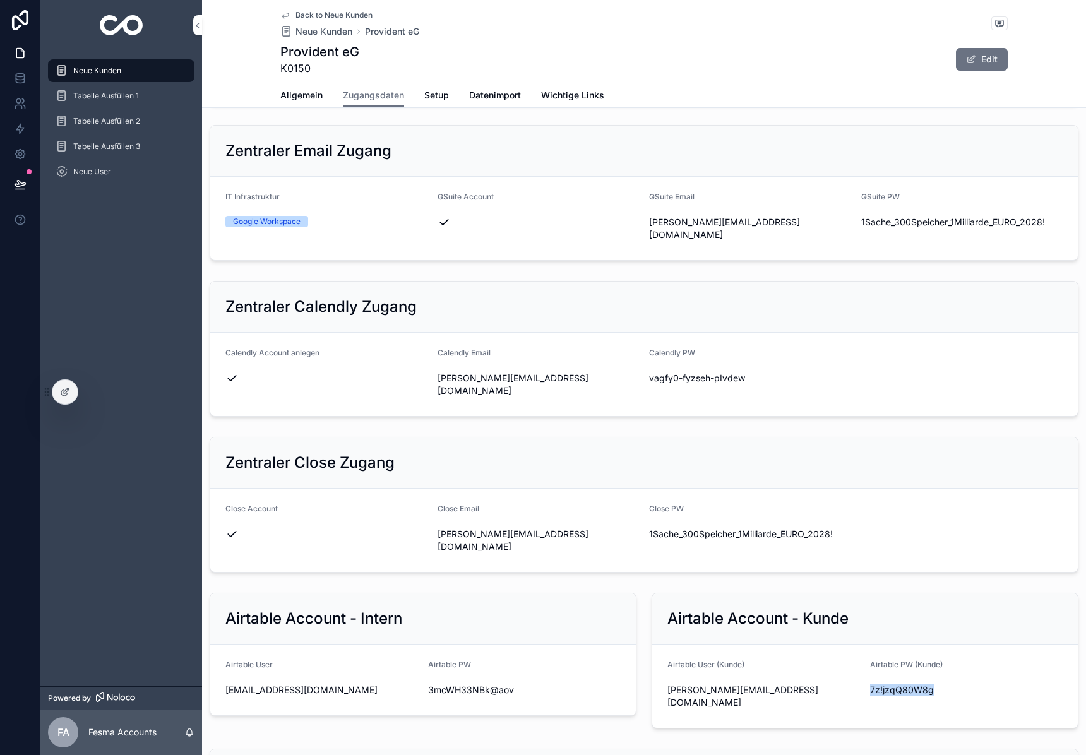
drag, startPoint x: 1077, startPoint y: 534, endPoint x: 905, endPoint y: 649, distance: 206.6
click at [905, 684] on span "7z!jzqQ80W8g" at bounding box center [966, 690] width 193 height 13
click at [739, 684] on span "[PERSON_NAME][EMAIL_ADDRESS][DOMAIN_NAME]" at bounding box center [763, 696] width 193 height 25
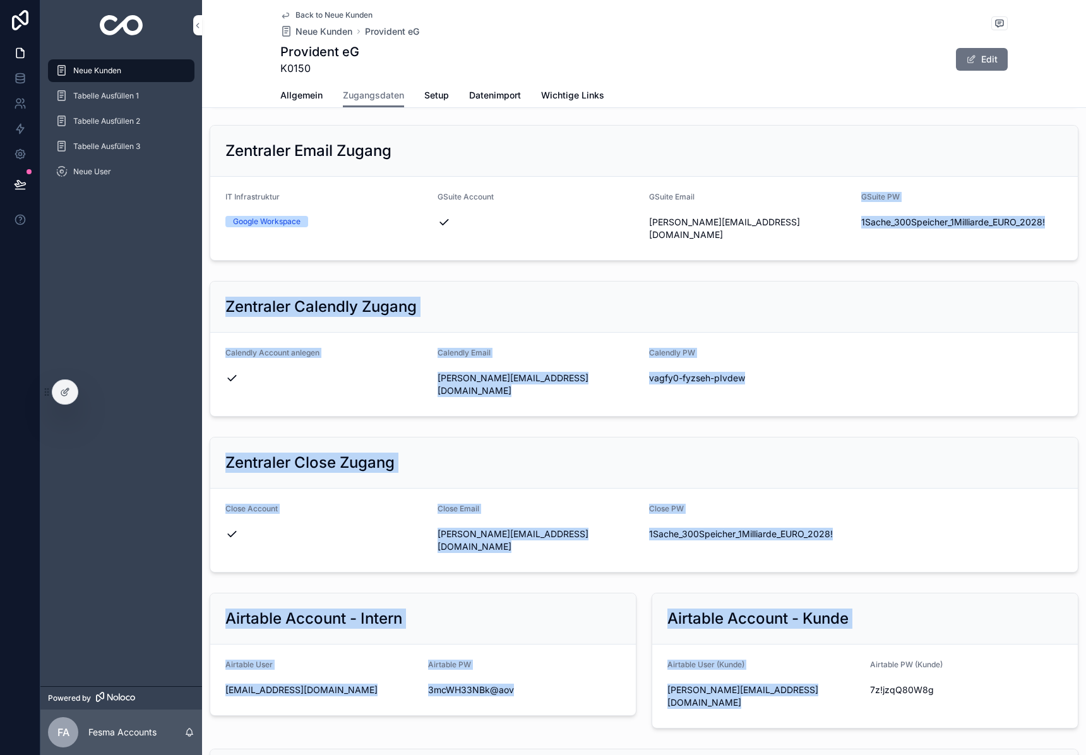
drag, startPoint x: 739, startPoint y: 651, endPoint x: 852, endPoint y: 603, distance: 122.5
click at [739, 684] on span "[PERSON_NAME][EMAIL_ADDRESS][DOMAIN_NAME]" at bounding box center [763, 696] width 193 height 25
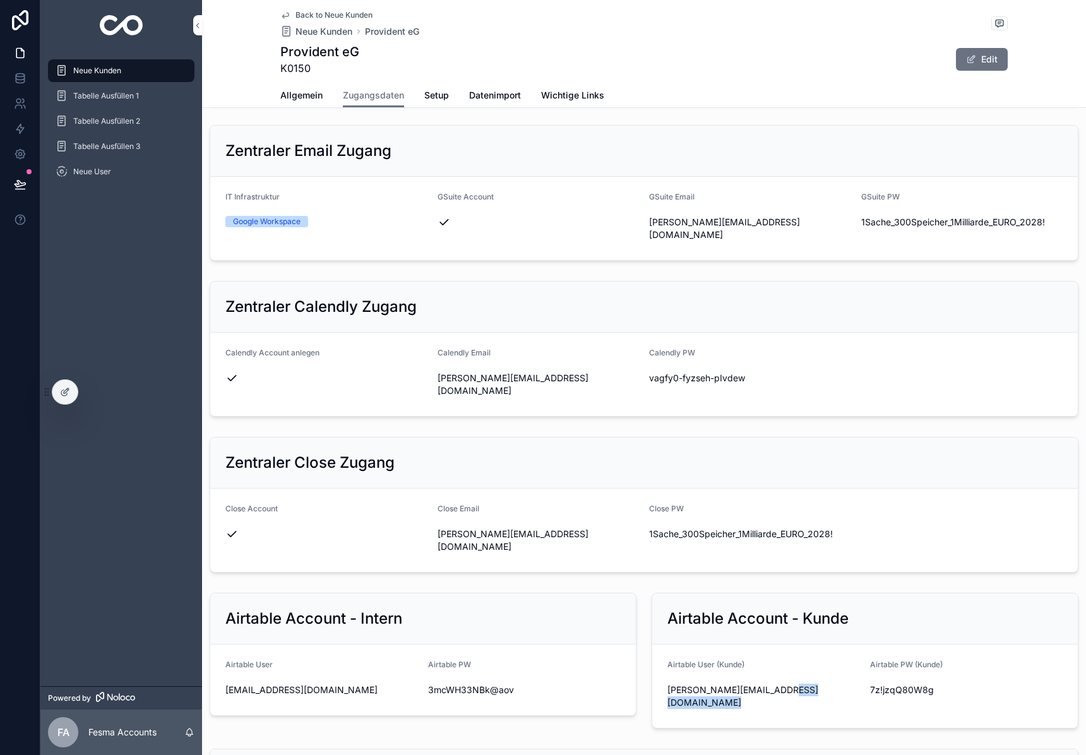
drag, startPoint x: 806, startPoint y: 647, endPoint x: 786, endPoint y: 648, distance: 19.6
click at [803, 684] on span "[PERSON_NAME][EMAIL_ADDRESS][DOMAIN_NAME]" at bounding box center [763, 696] width 193 height 25
click at [765, 684] on span "[PERSON_NAME][EMAIL_ADDRESS][DOMAIN_NAME]" at bounding box center [763, 696] width 193 height 25
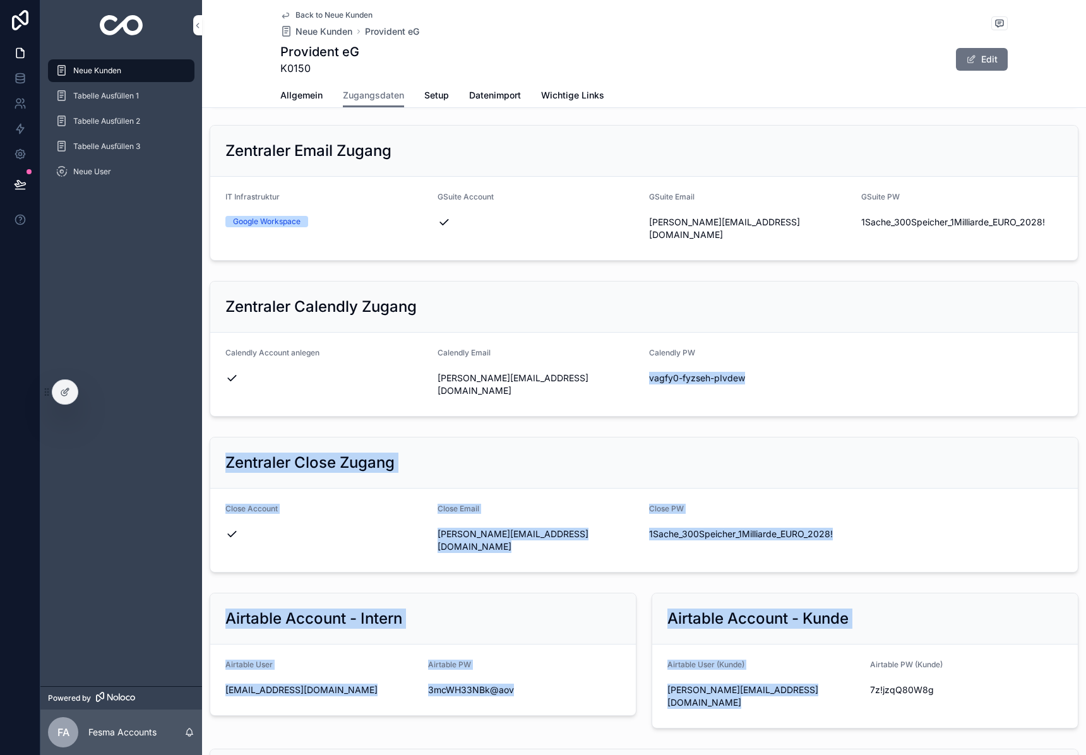
drag, startPoint x: 765, startPoint y: 652, endPoint x: 1084, endPoint y: 388, distance: 413.8
click at [765, 684] on span "[PERSON_NAME][EMAIL_ADDRESS][DOMAIN_NAME]" at bounding box center [763, 696] width 193 height 25
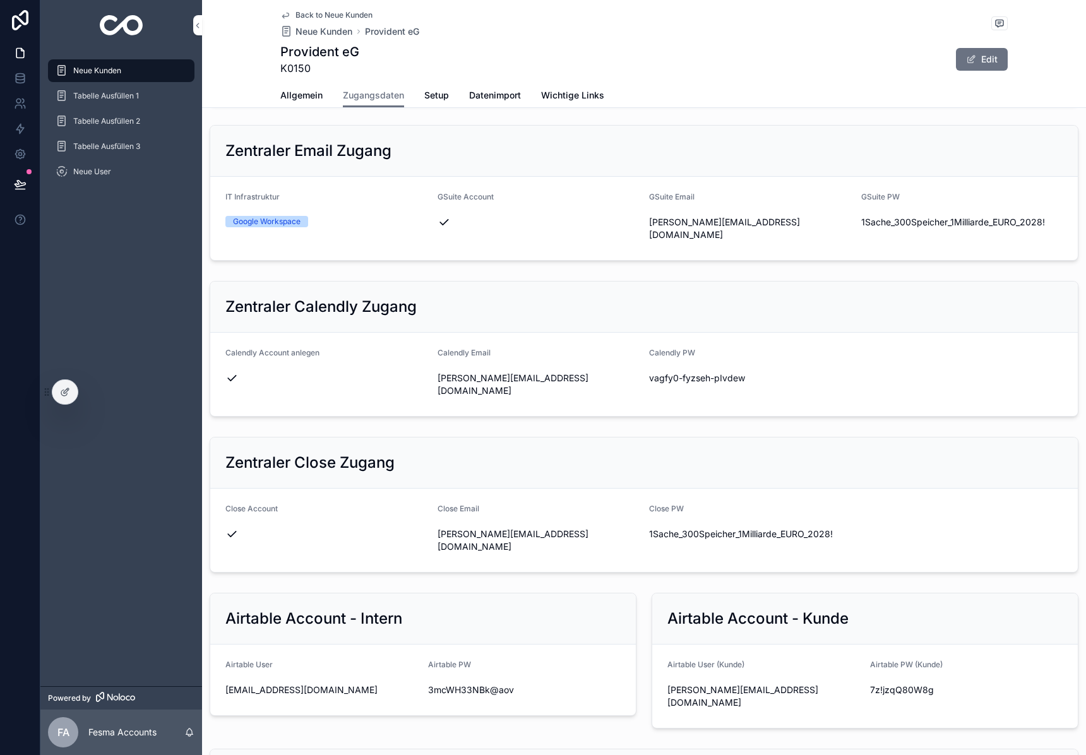
drag, startPoint x: 799, startPoint y: 623, endPoint x: 792, endPoint y: 627, distance: 8.5
click at [799, 660] on div "Airtable User (Kunde)" at bounding box center [763, 667] width 193 height 15
click at [749, 684] on span "[PERSON_NAME][EMAIL_ADDRESS][DOMAIN_NAME]" at bounding box center [763, 696] width 193 height 25
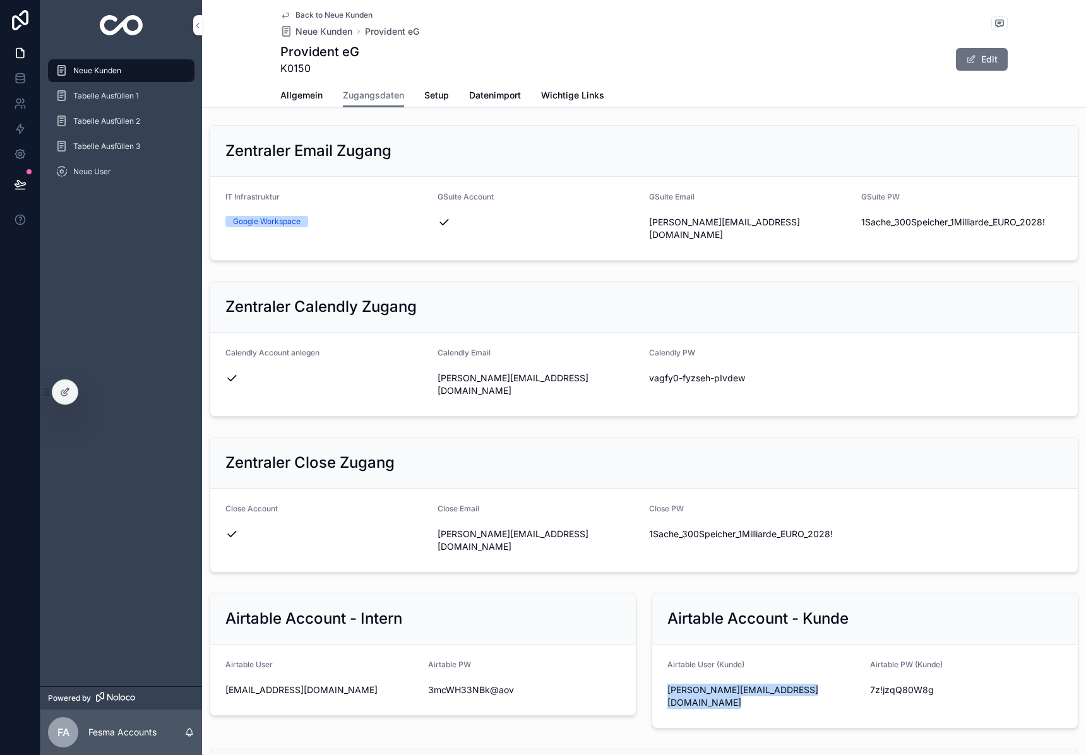
click at [903, 680] on div "7z!jzqQ80W8g" at bounding box center [966, 690] width 193 height 20
click at [911, 684] on span "7z!jzqQ80W8g" at bounding box center [966, 690] width 193 height 13
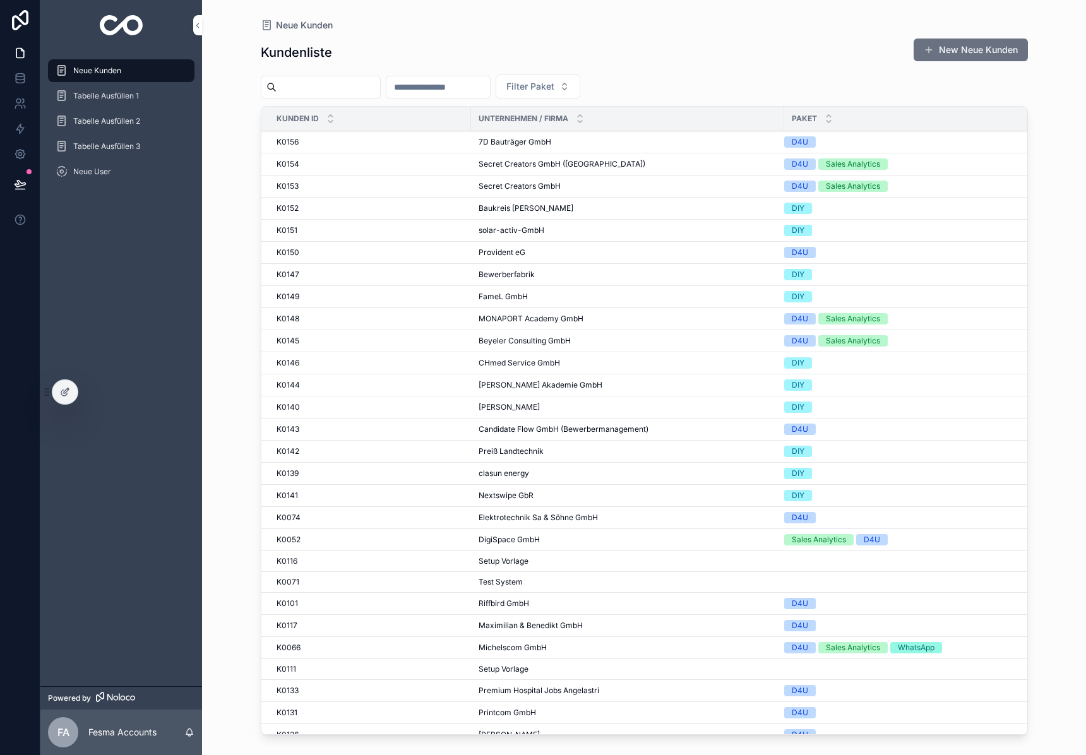
click at [864, 66] on div "Kundenliste New Neue Kunden" at bounding box center [644, 52] width 767 height 29
